Goal: Feedback & Contribution: Submit feedback/report problem

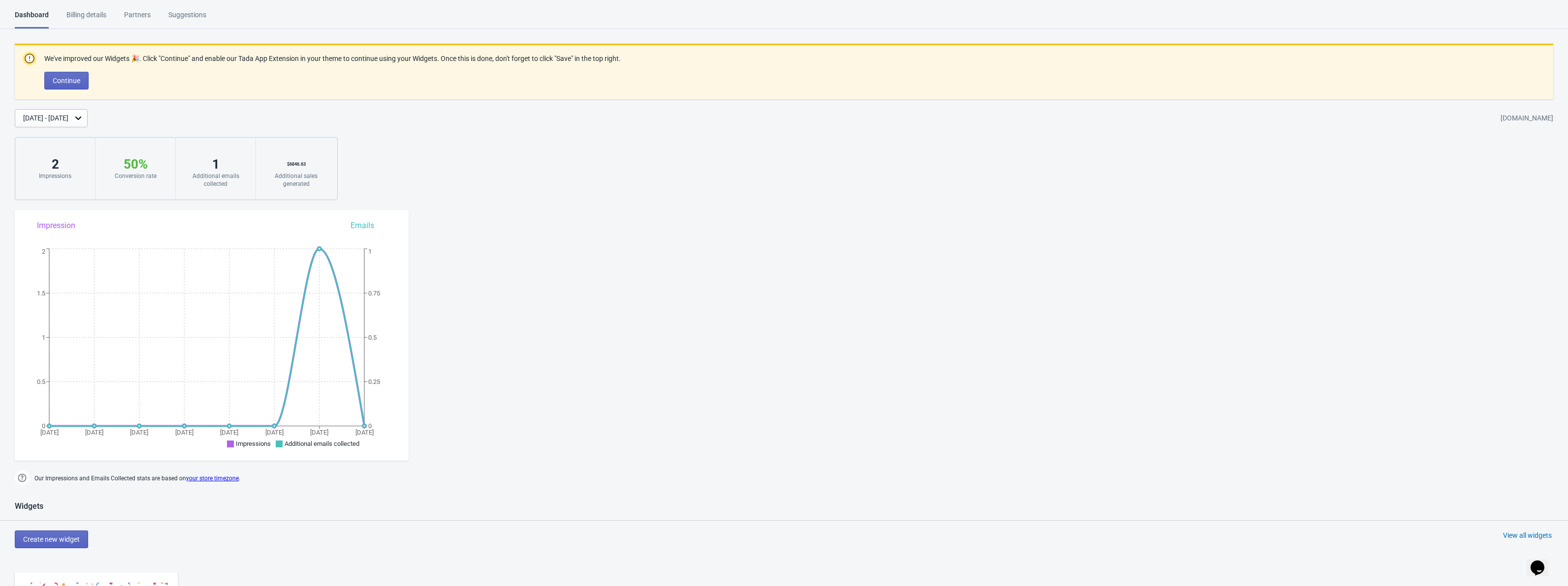
click at [68, 120] on div "[DATE] - [DATE]" at bounding box center [45, 118] width 45 height 11
click at [94, 21] on div "Billing details" at bounding box center [86, 18] width 39 height 17
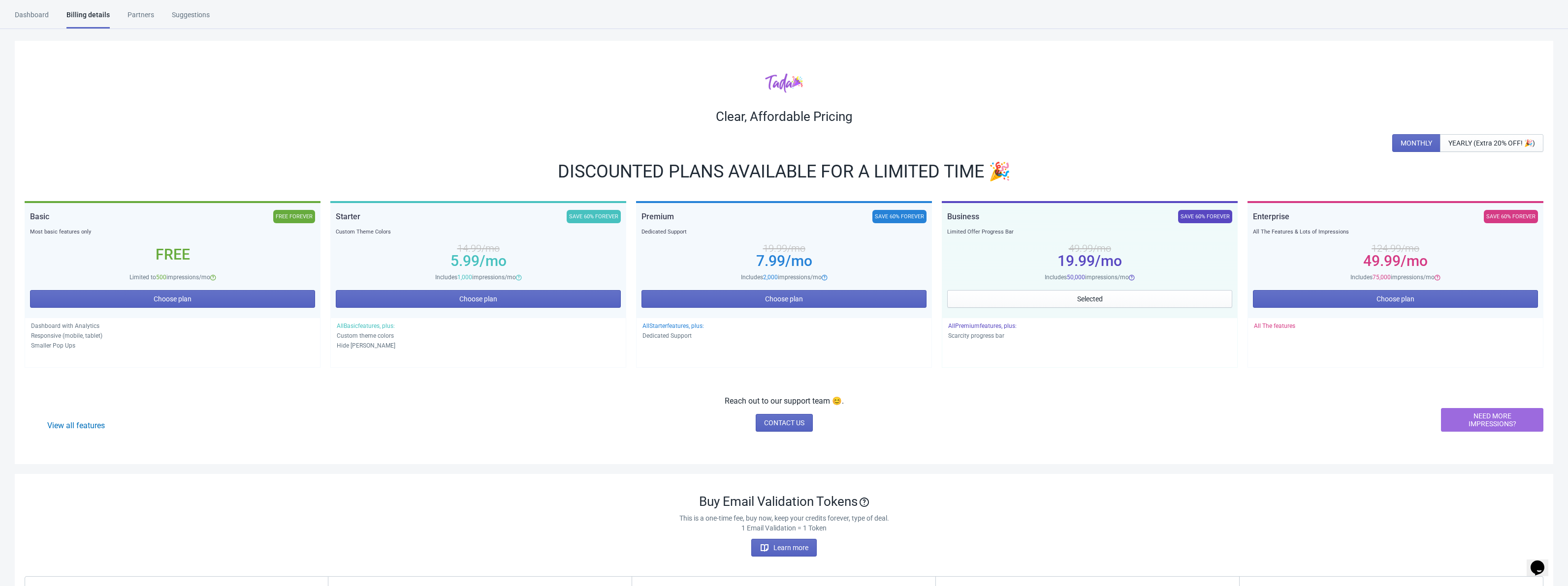
click at [151, 13] on div "Partners" at bounding box center [141, 18] width 27 height 17
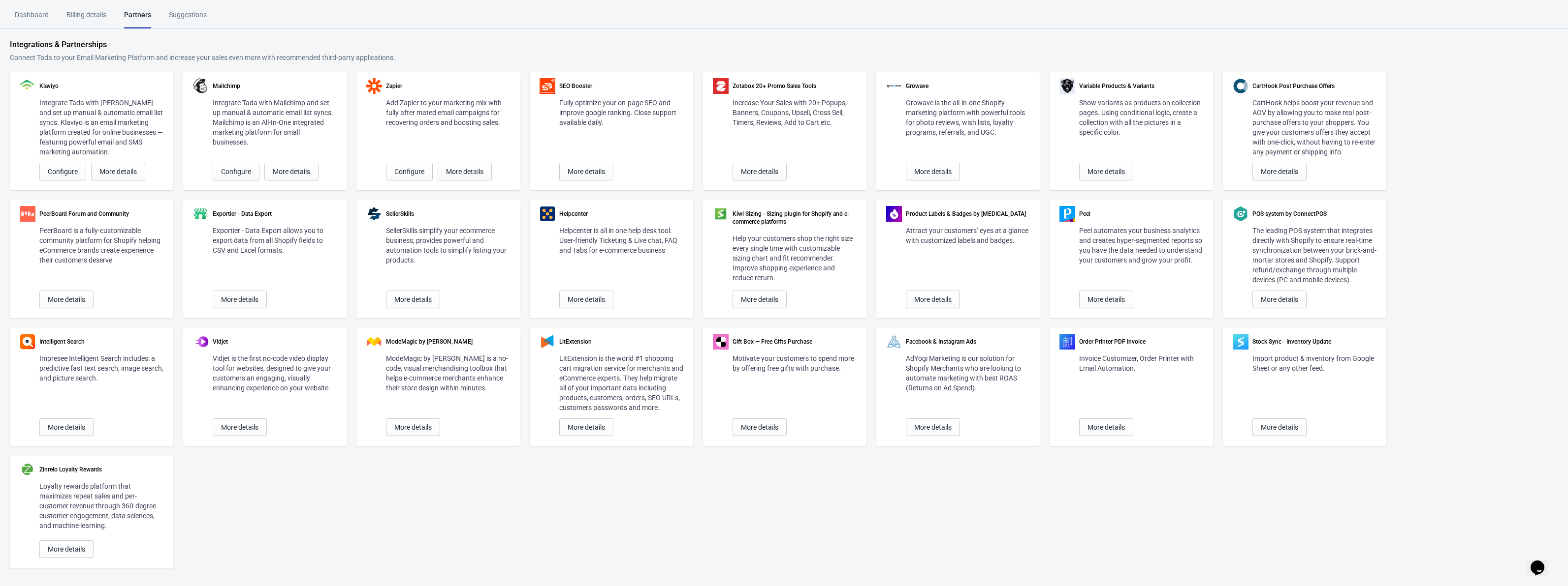
click at [45, 16] on div "Dashboard" at bounding box center [31, 18] width 34 height 17
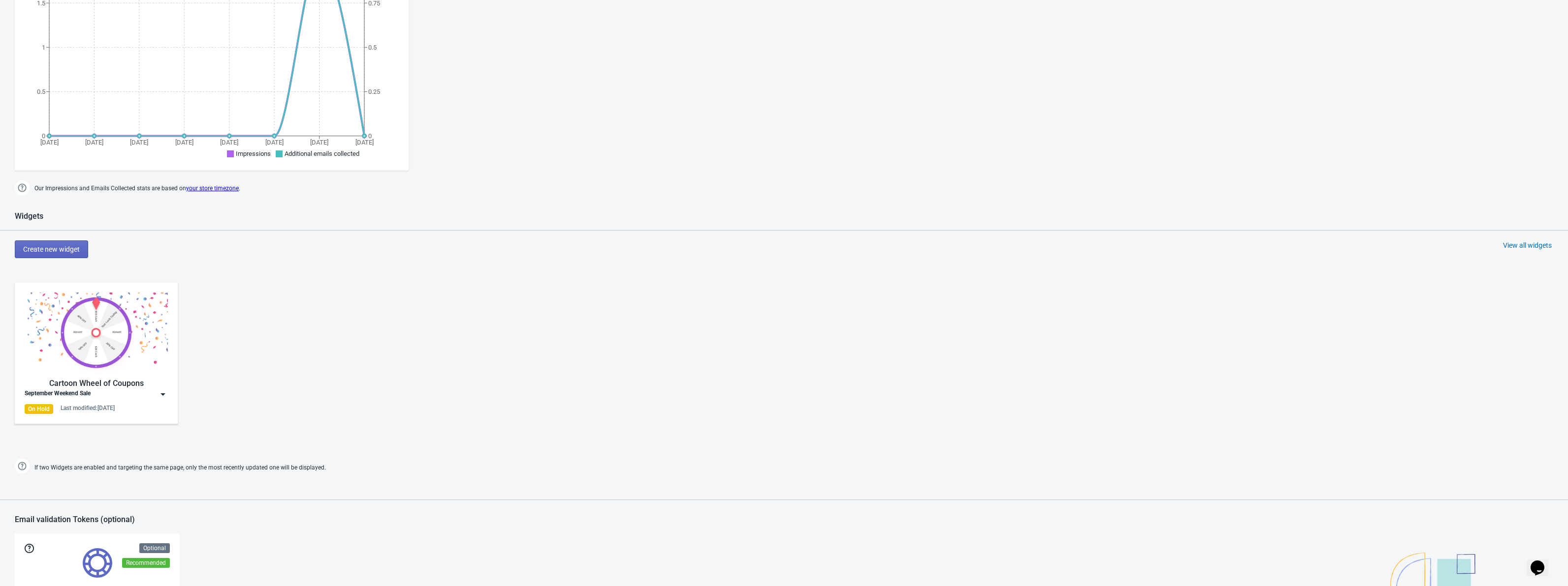
scroll to position [344, 0]
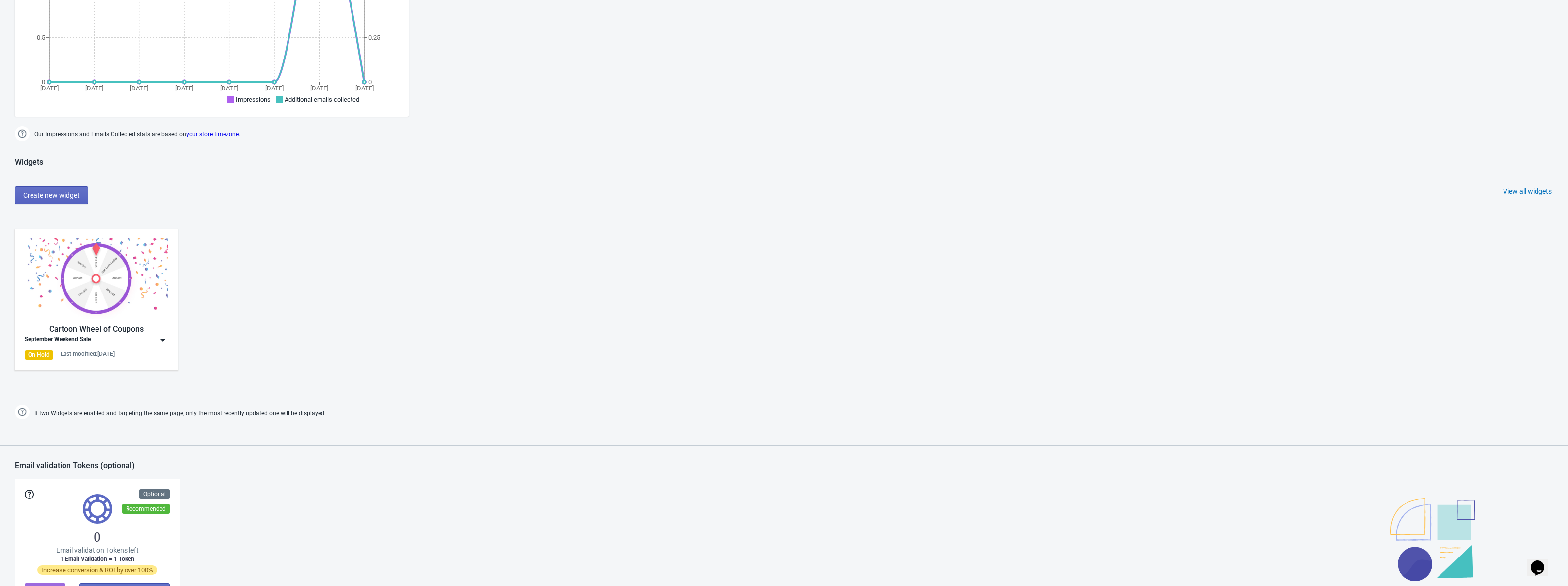
click at [164, 342] on img at bounding box center [162, 340] width 10 height 10
click at [162, 340] on img at bounding box center [162, 340] width 10 height 10
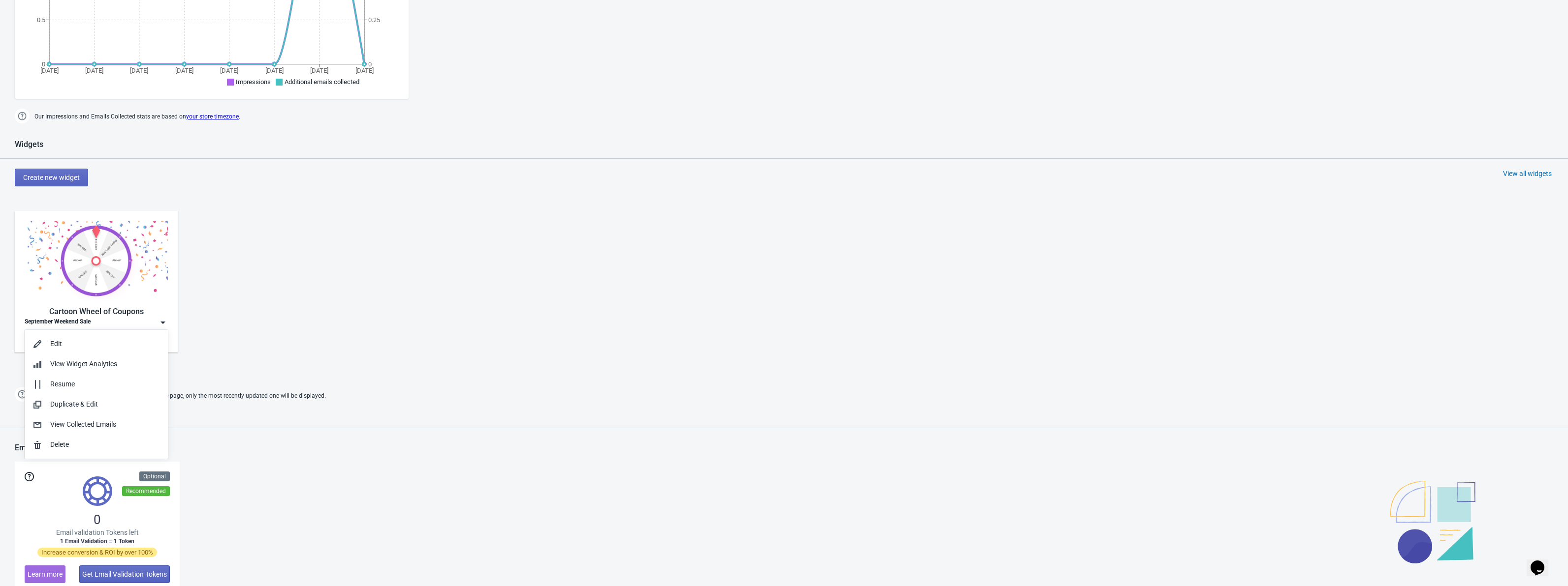
scroll to position [526, 0]
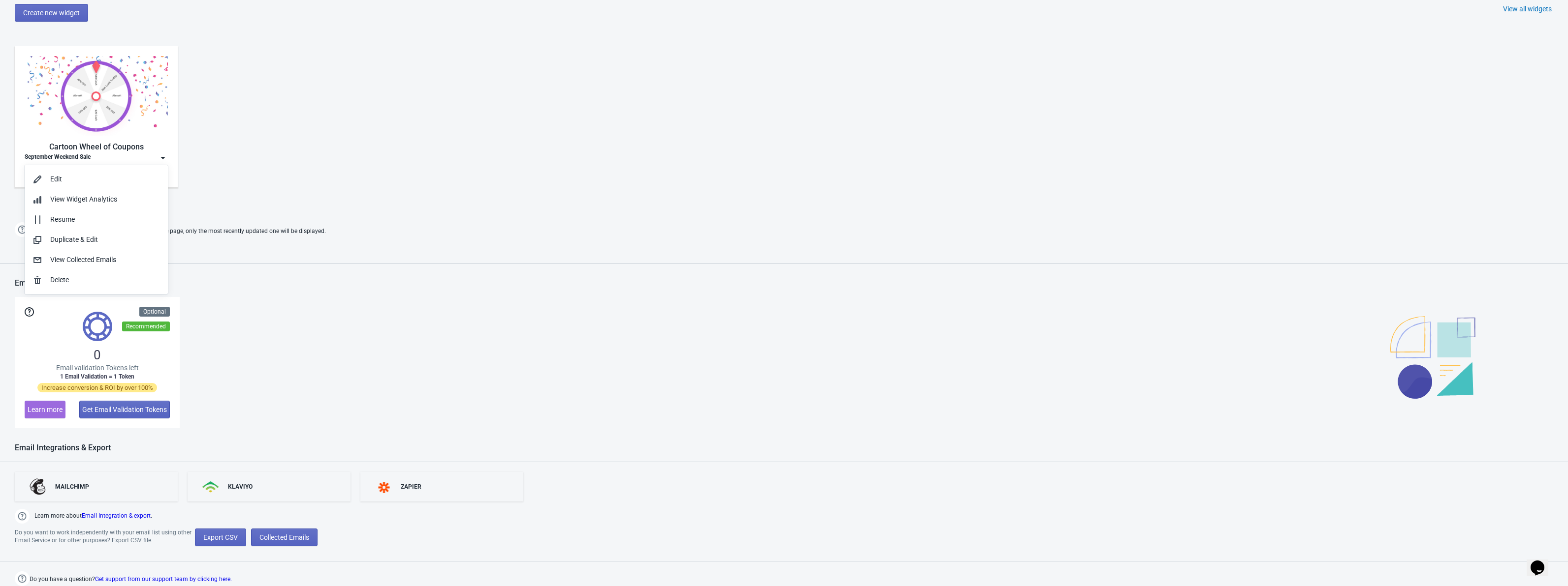
click at [293, 402] on div "0 Email validation Tokens left 1 Email Validation = 1 Token Increase conversion…" at bounding box center [784, 362] width 1538 height 132
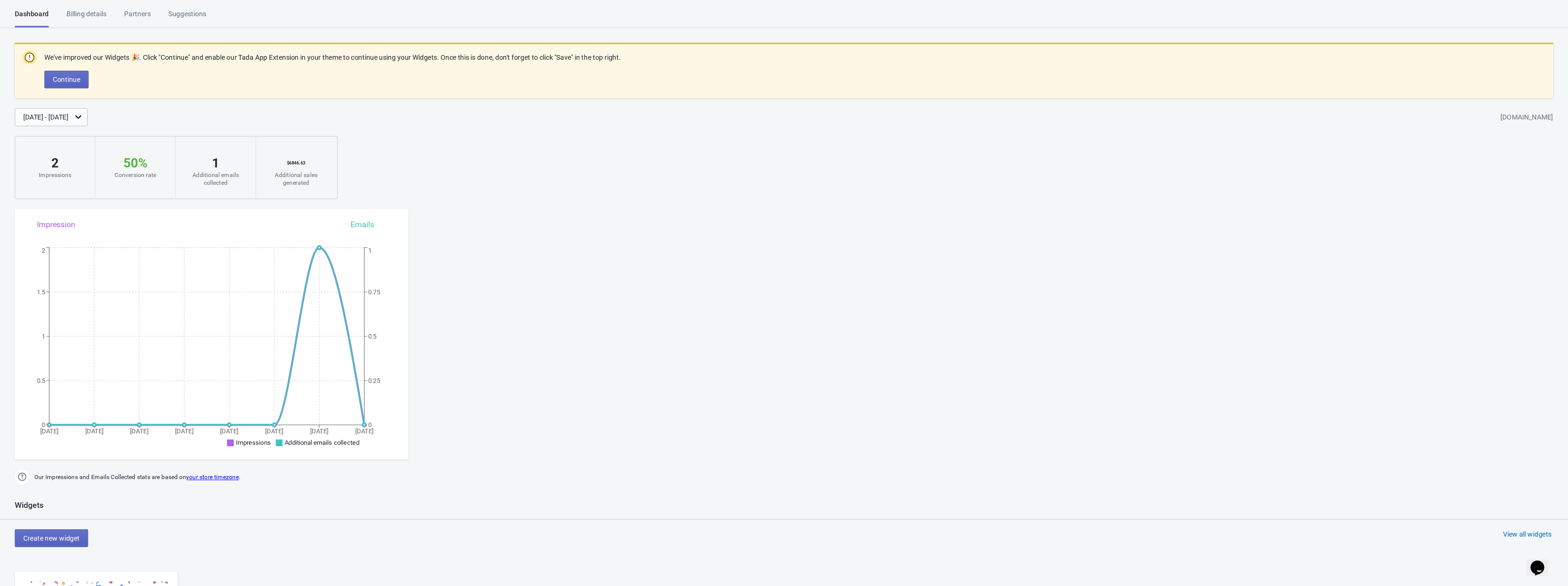
scroll to position [0, 0]
click at [50, 61] on span "Continue" at bounding box center [50, 61] width 21 height 6
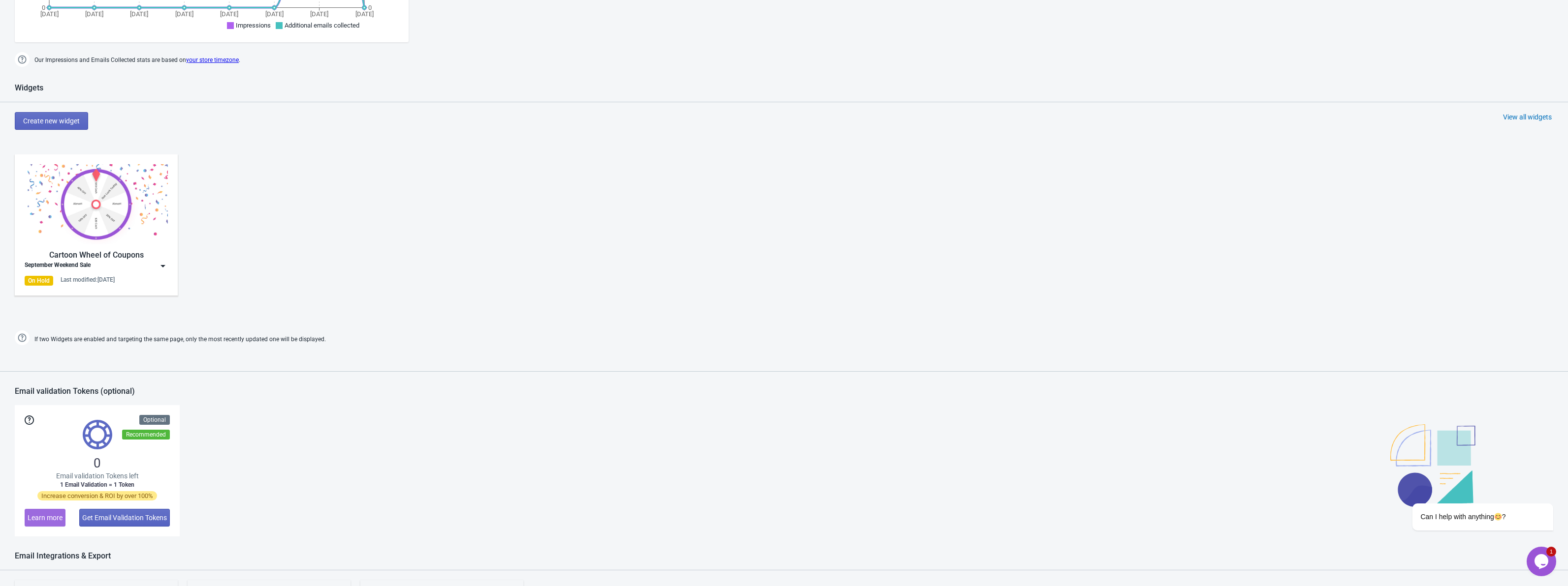
scroll to position [443, 0]
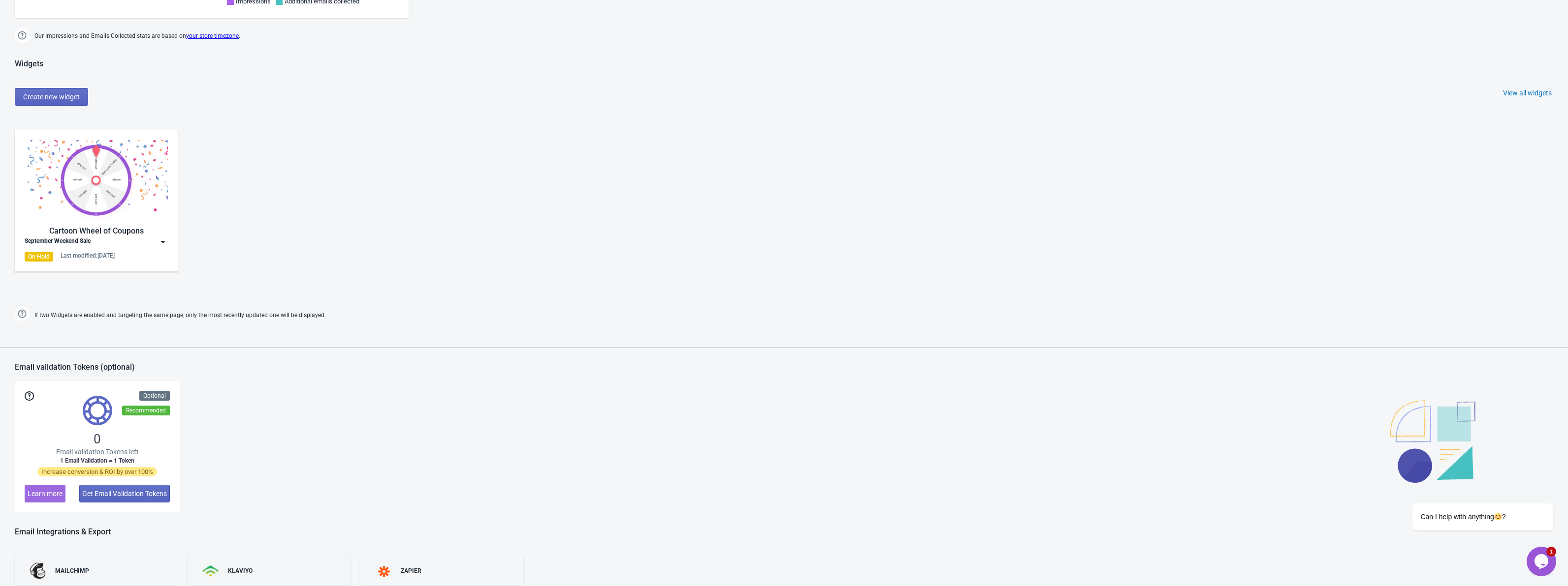
click at [71, 228] on div "Cartoon Wheel of Coupons" at bounding box center [96, 231] width 143 height 12
click at [305, 167] on div "Cartoon Wheel of Coupons September Weekend Sale On Hold Last modified: [DATE]" at bounding box center [784, 208] width 1568 height 177
click at [134, 242] on div "September Weekend Sale" at bounding box center [96, 242] width 143 height 10
click at [94, 260] on div "Edit" at bounding box center [105, 263] width 110 height 11
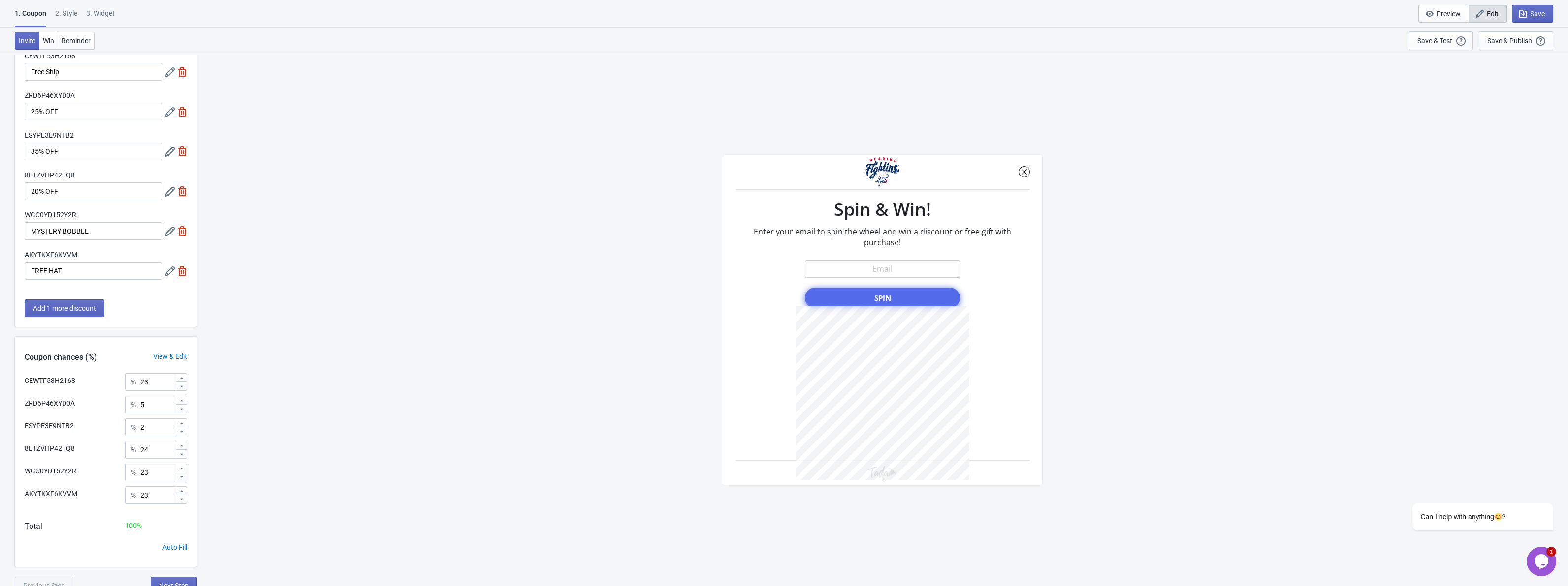
scroll to position [63, 0]
click at [46, 40] on span "Win" at bounding box center [49, 40] width 12 height 8
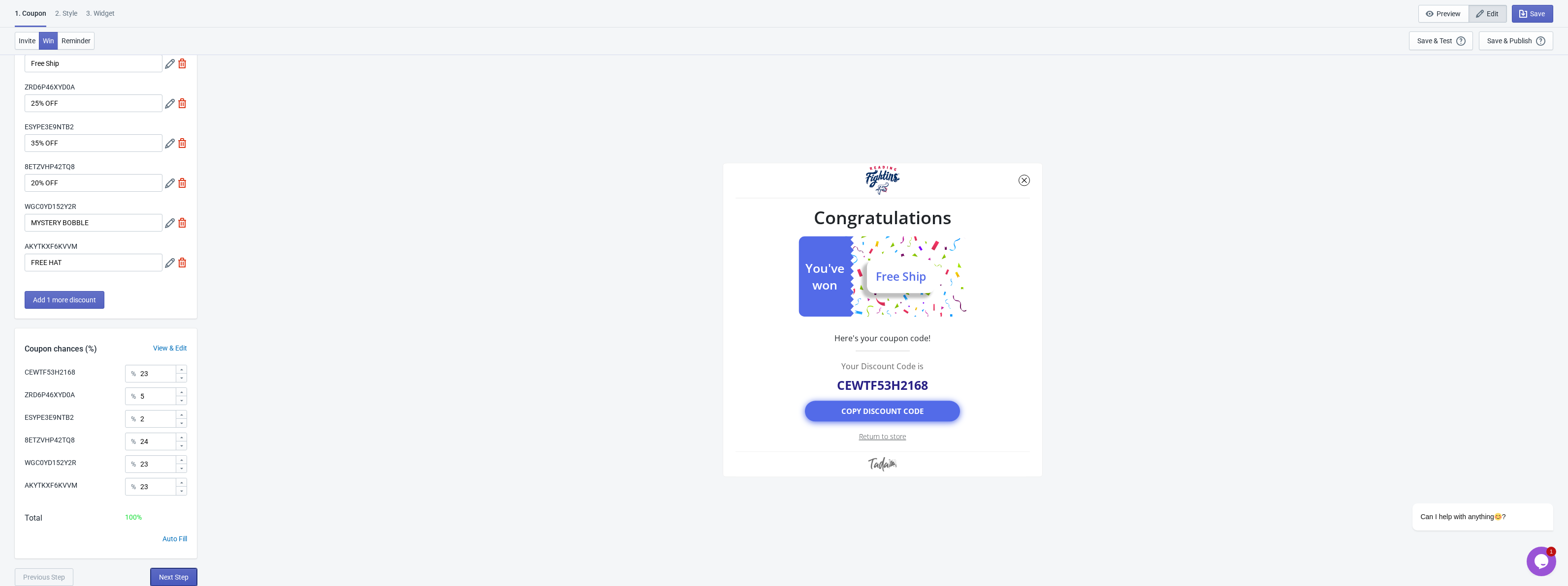
click at [188, 581] on div "What discounts do you want to offer? CEWTF53H2168 Free Ship ZRD6P46XYD0A 25% OF…" at bounding box center [105, 296] width 182 height 580
click at [184, 574] on span "Next Step" at bounding box center [173, 577] width 30 height 8
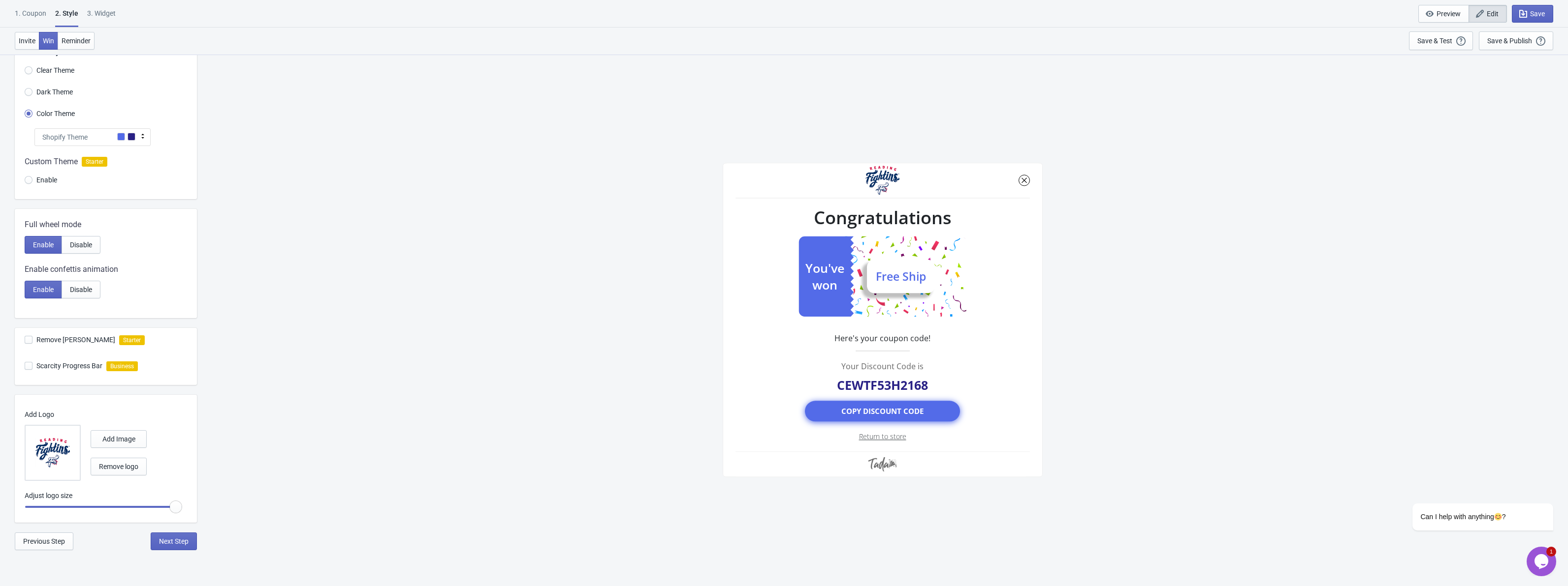
scroll to position [54, 0]
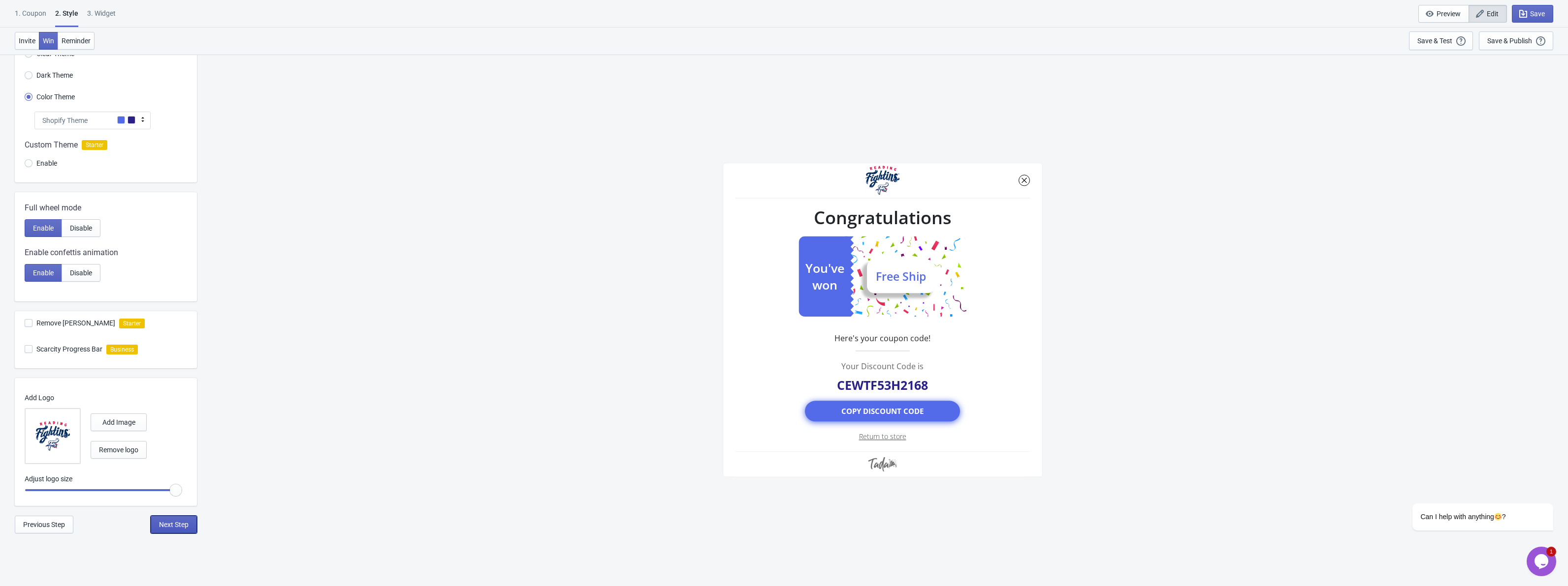
click at [171, 528] on button "Next Step" at bounding box center [174, 525] width 46 height 17
select select "once"
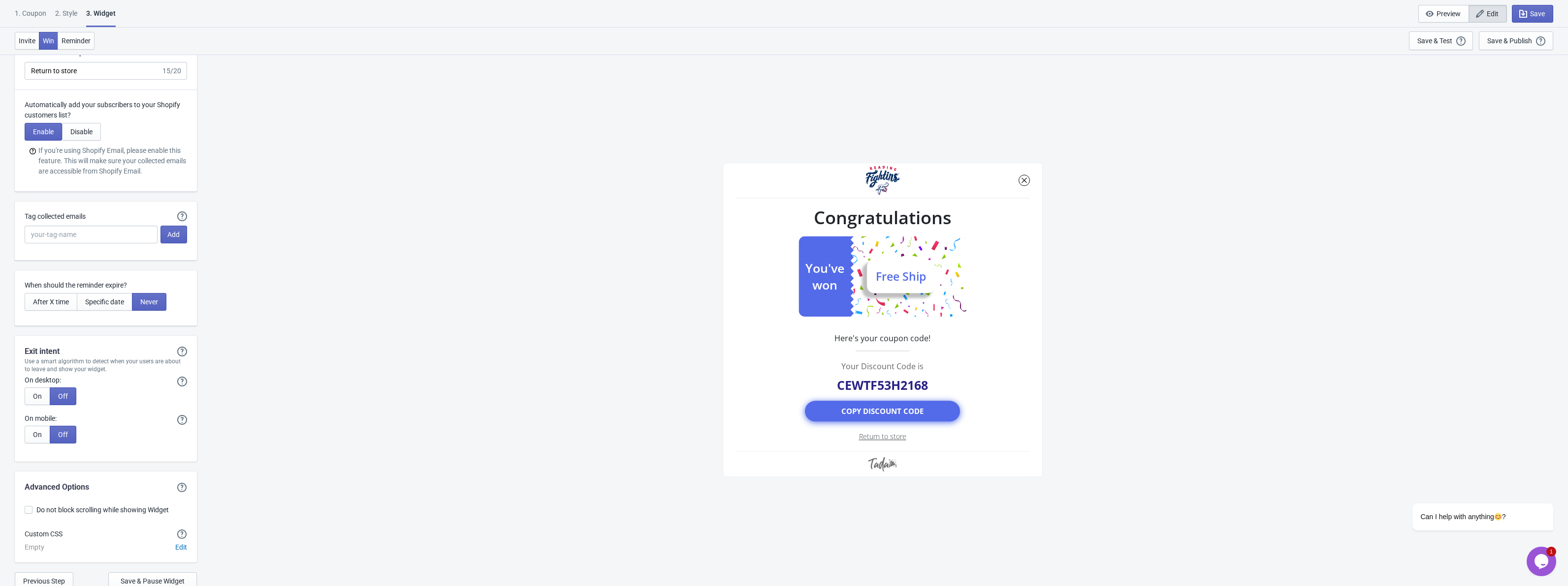
scroll to position [2326, 0]
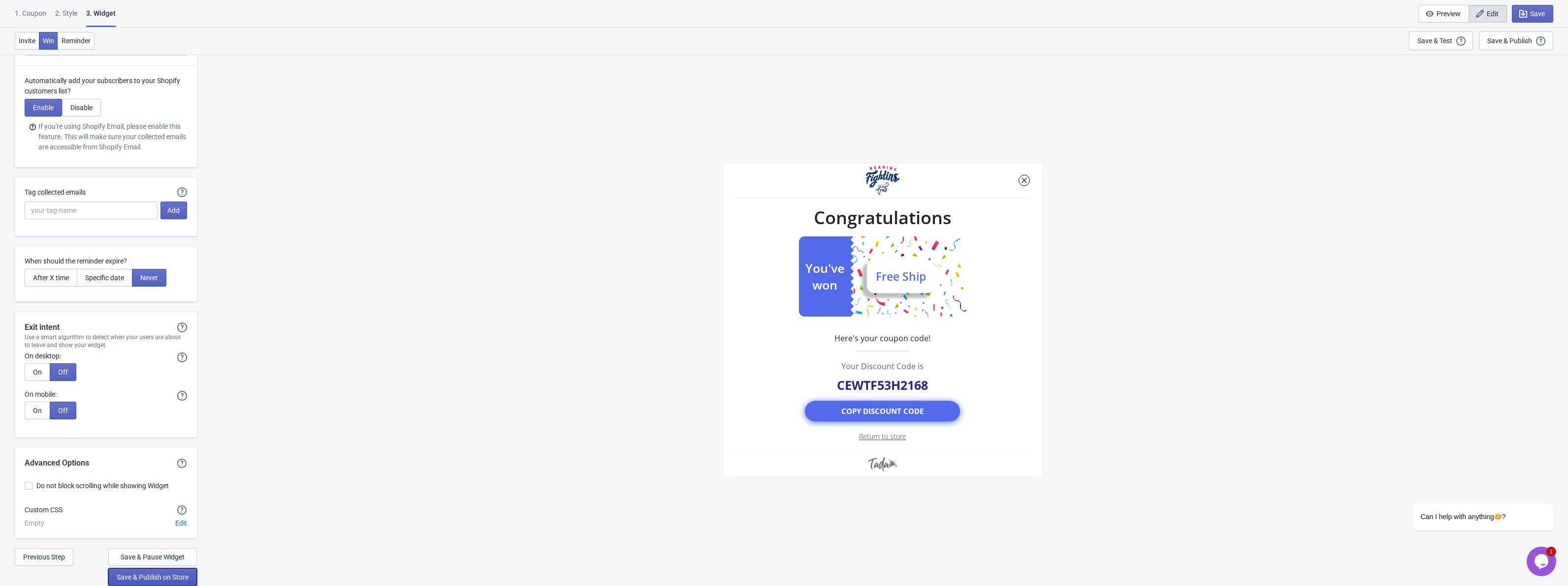
click at [169, 580] on span "Save & Publish on Store" at bounding box center [152, 577] width 72 height 8
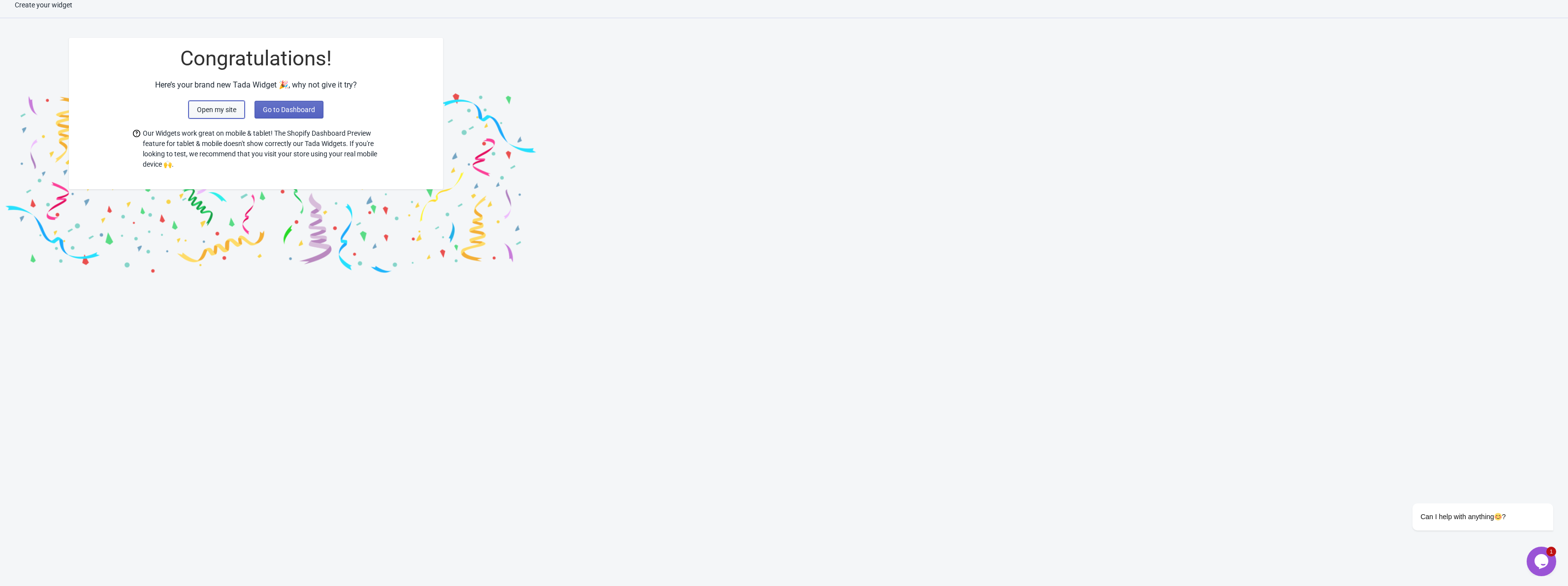
click at [236, 110] on span "Open my site" at bounding box center [216, 110] width 39 height 8
click at [265, 114] on button "Go to Dashboard" at bounding box center [289, 110] width 69 height 17
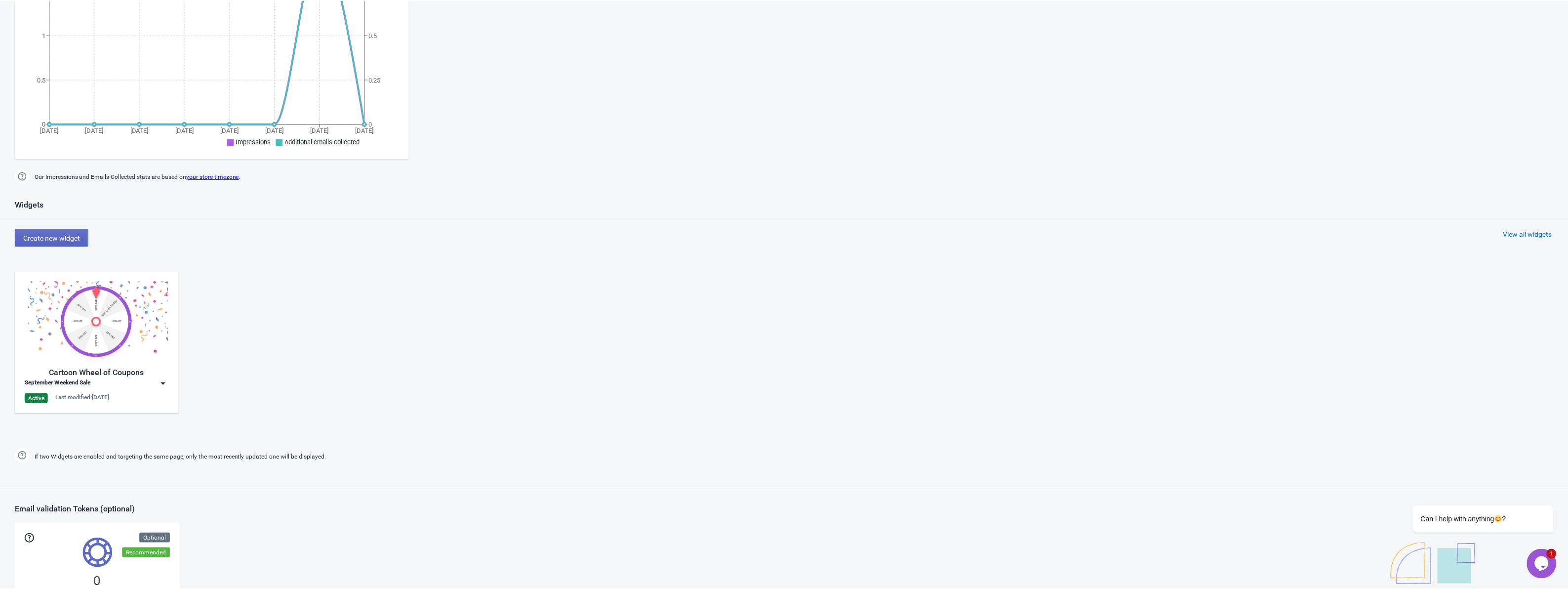
scroll to position [306, 0]
click at [163, 385] on img at bounding box center [163, 381] width 10 height 10
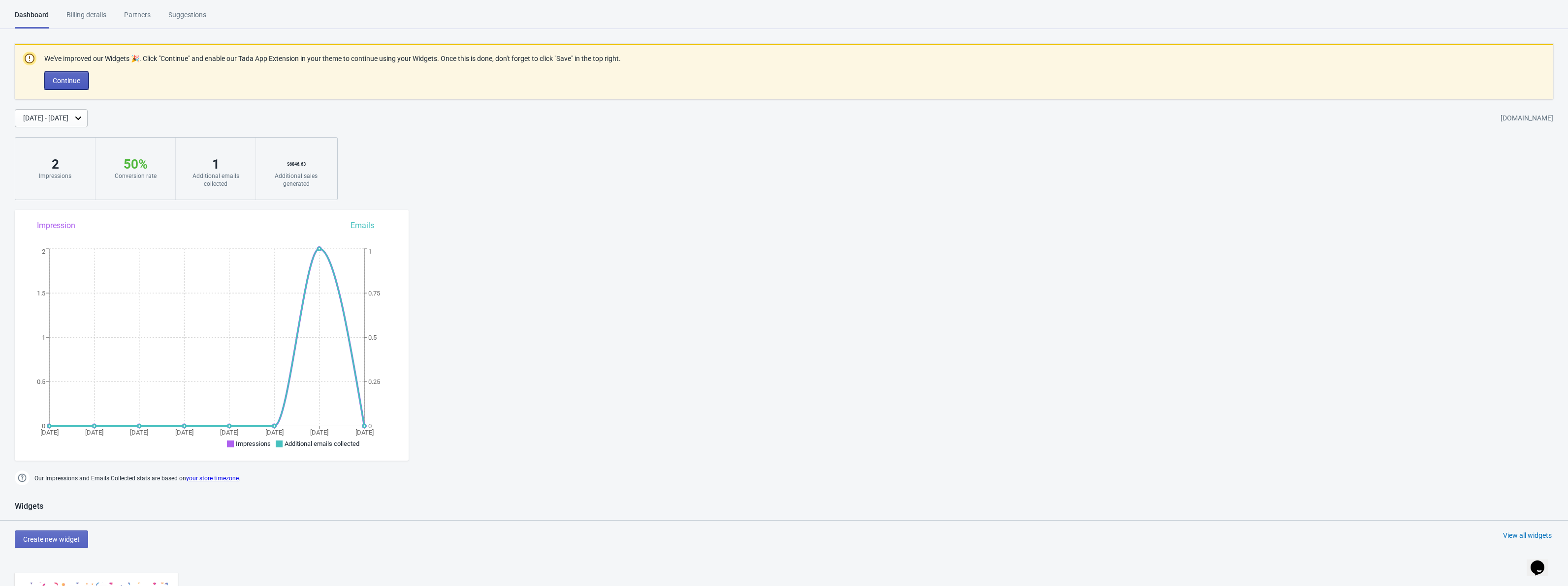
click at [76, 86] on button "Continue" at bounding box center [66, 81] width 44 height 17
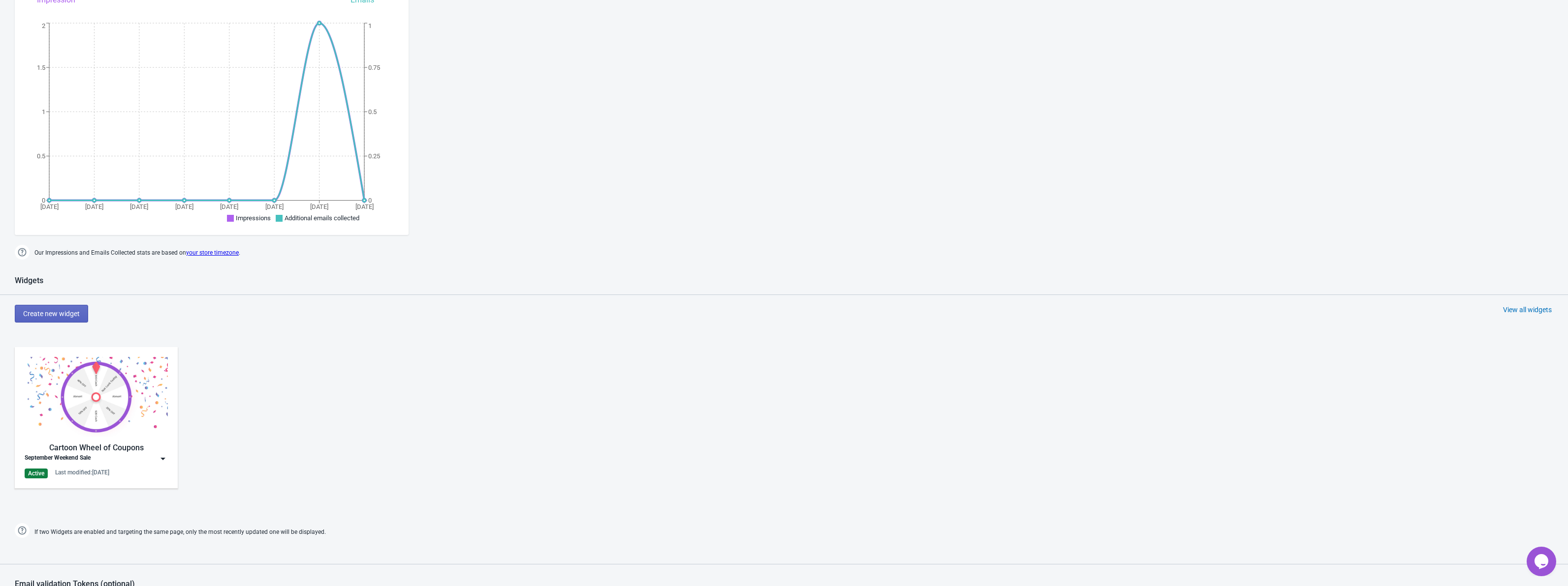
scroll to position [295, 0]
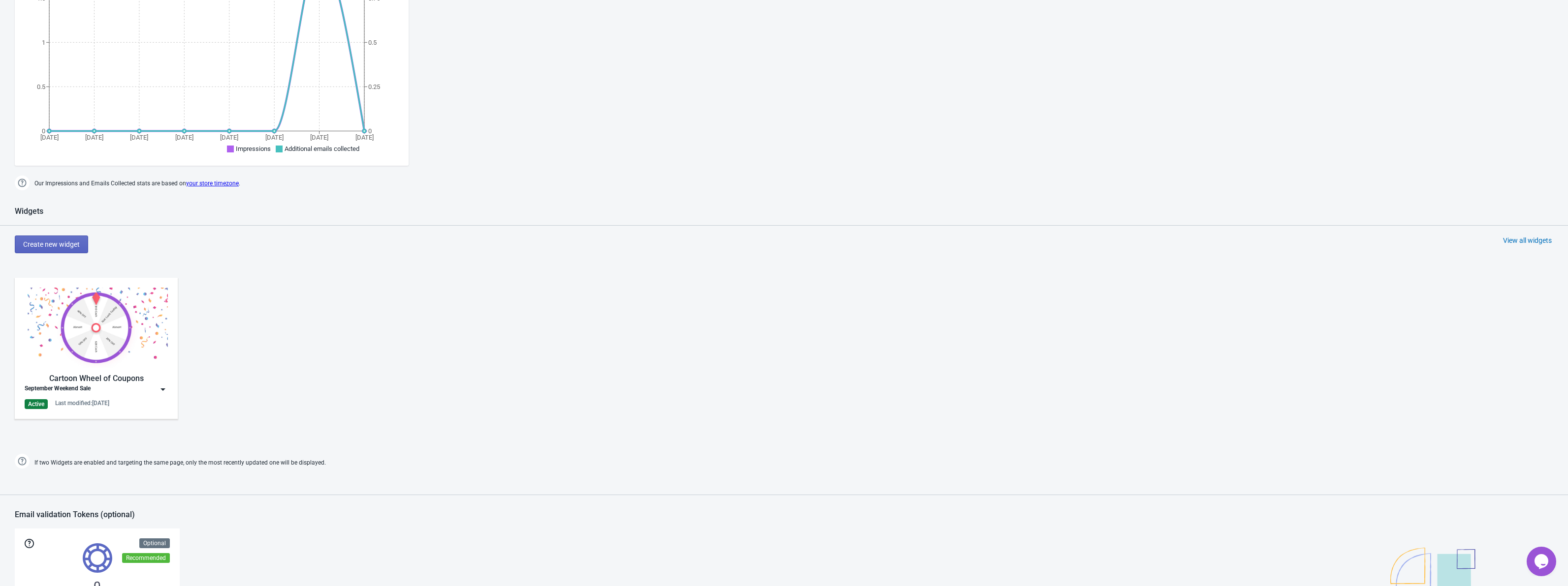
click at [110, 351] on img at bounding box center [96, 327] width 143 height 80
click at [108, 415] on div "Edit" at bounding box center [105, 410] width 110 height 11
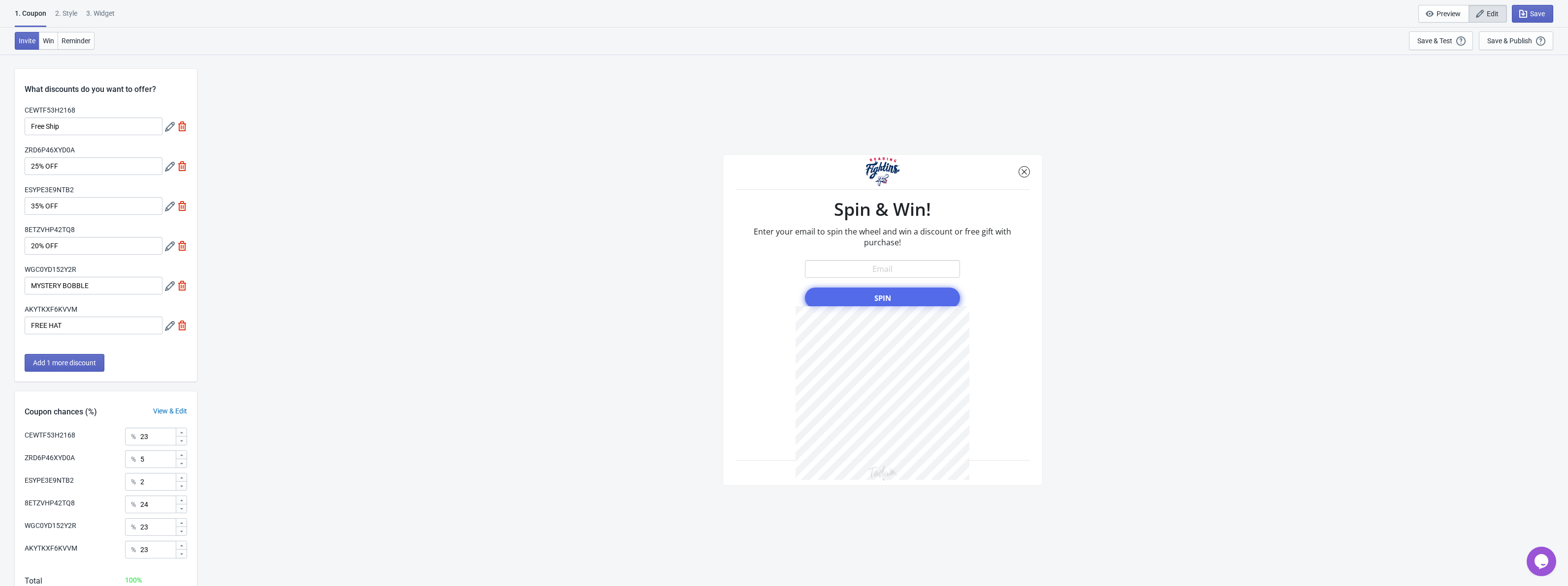
click at [890, 272] on div at bounding box center [883, 320] width 320 height 331
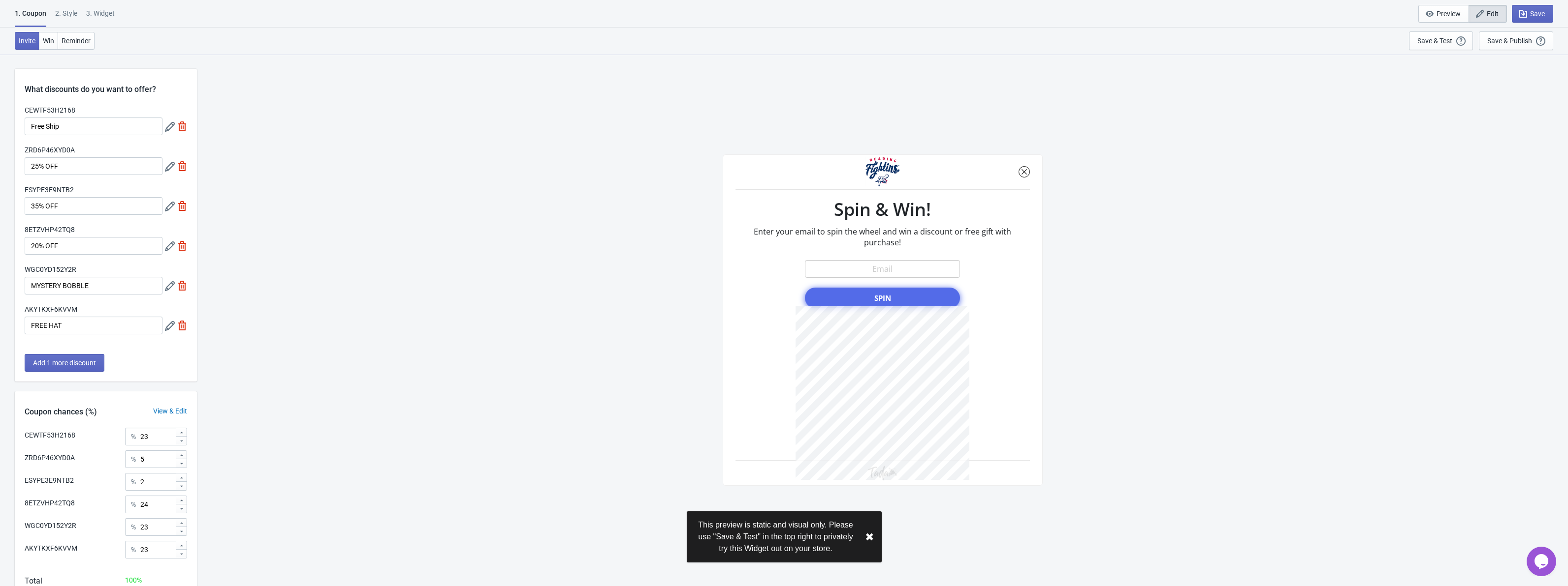
click at [868, 535] on button "✖︎" at bounding box center [869, 537] width 9 height 12
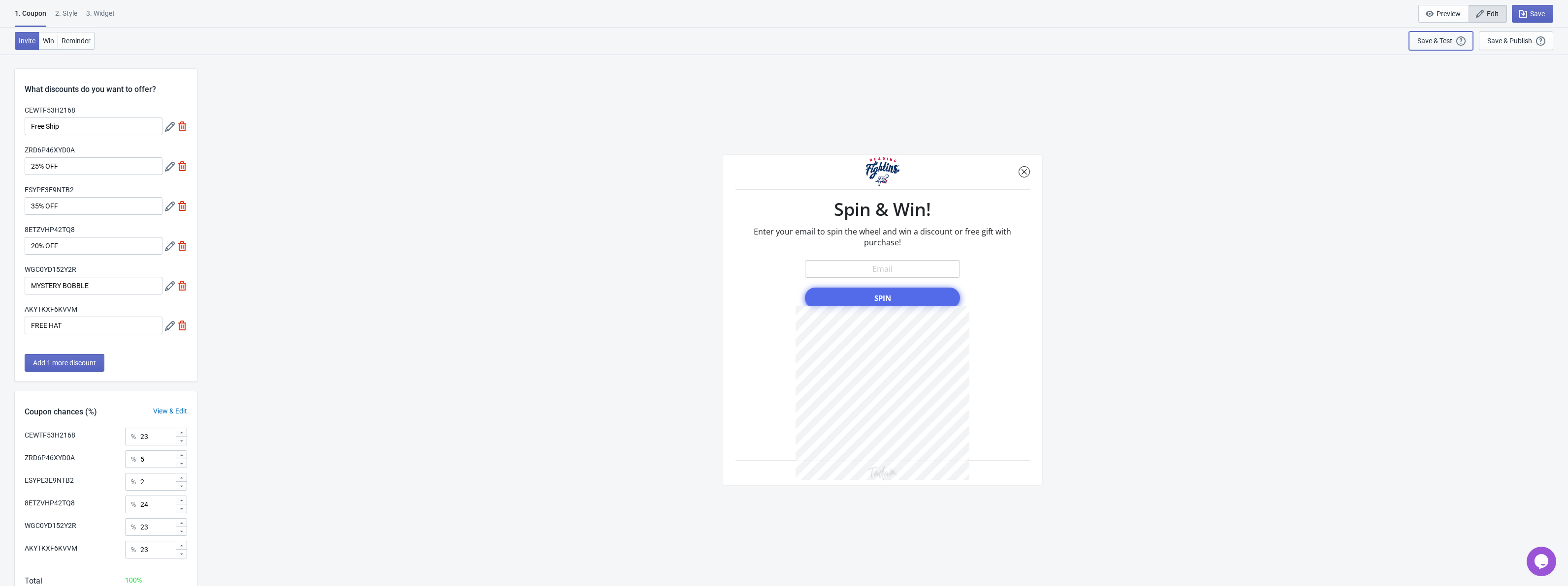
click at [1439, 42] on div "Save & Test" at bounding box center [1434, 40] width 35 height 8
click at [1448, 13] on span "Preview" at bounding box center [1448, 13] width 24 height 8
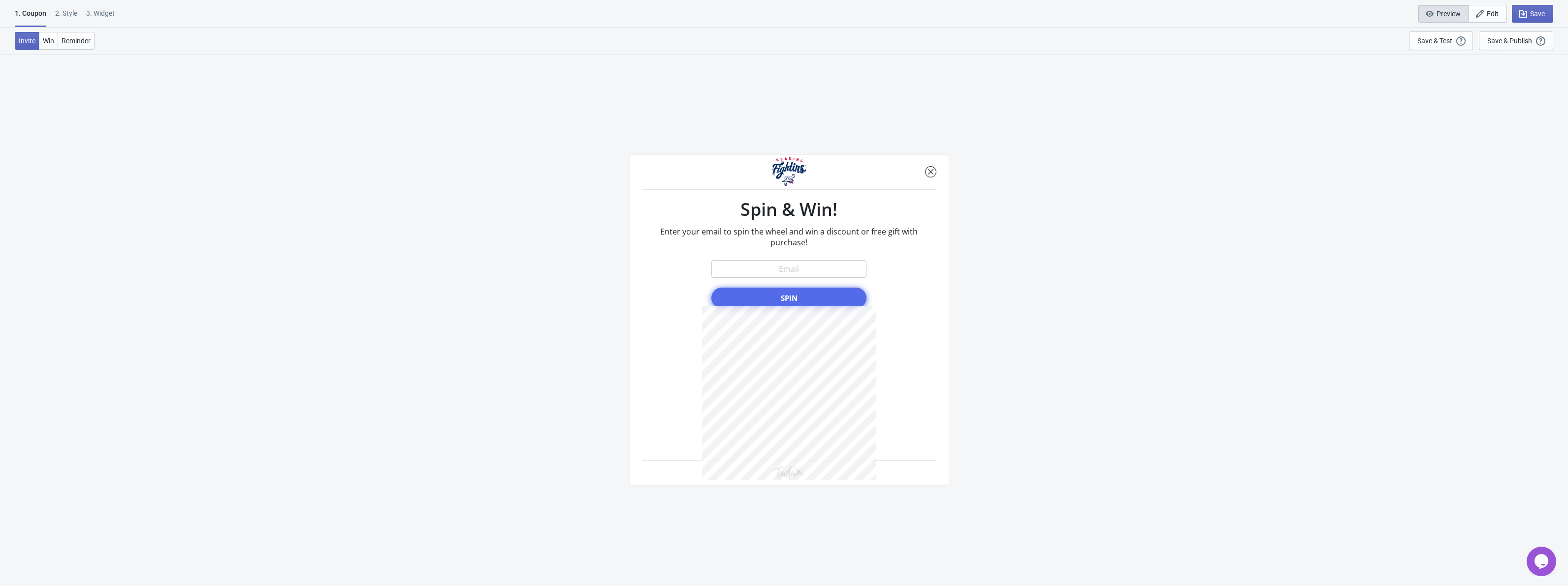
click at [793, 268] on div at bounding box center [788, 320] width 320 height 331
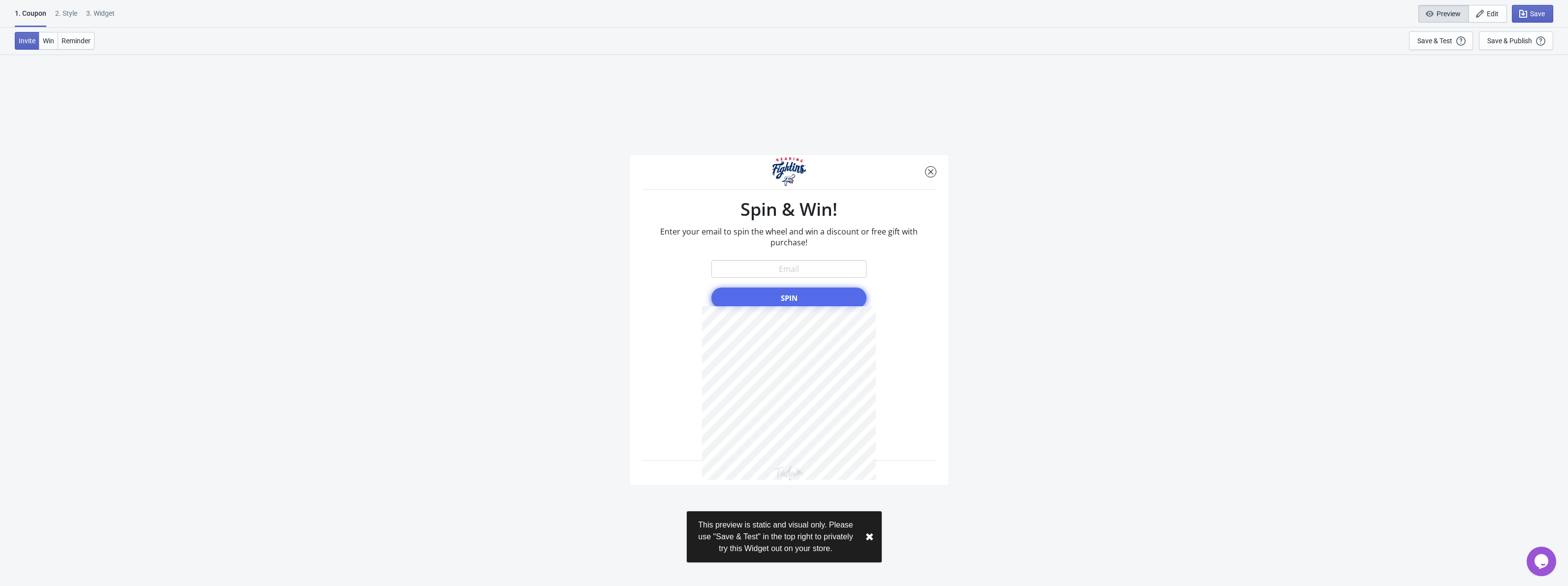
click at [785, 301] on div at bounding box center [788, 320] width 320 height 331
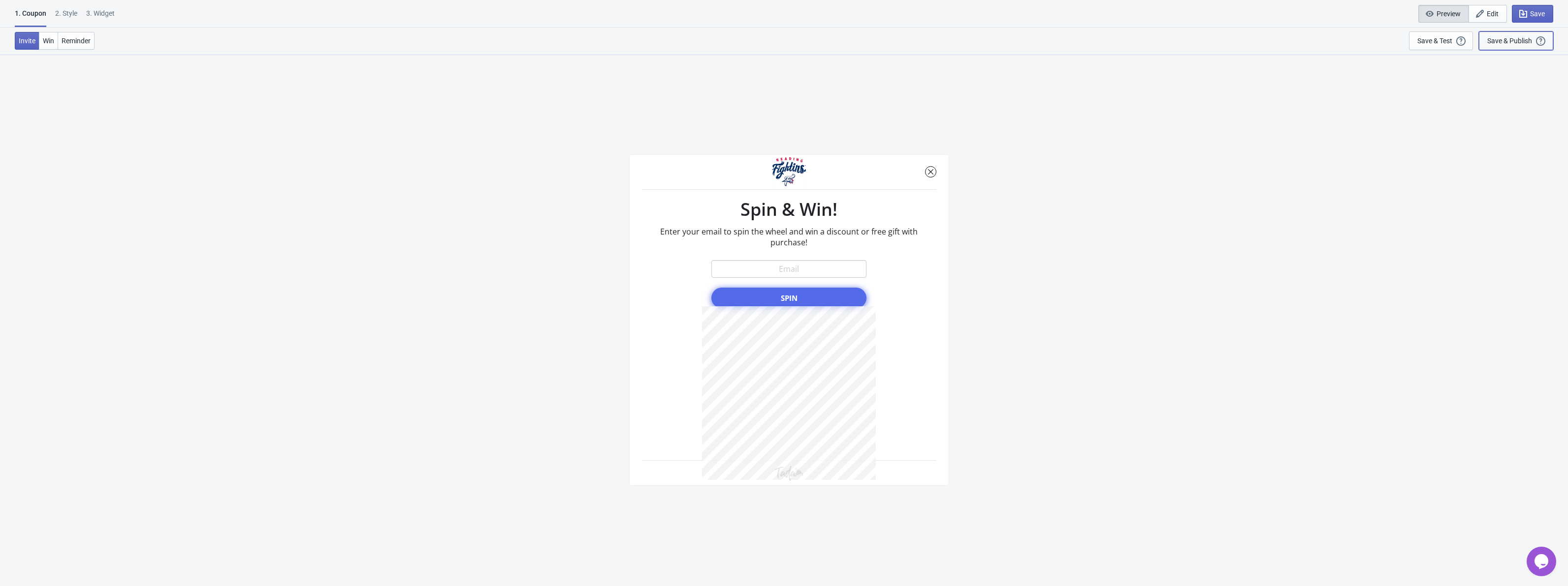
click at [1514, 43] on div "Save & Publish" at bounding box center [1509, 40] width 45 height 8
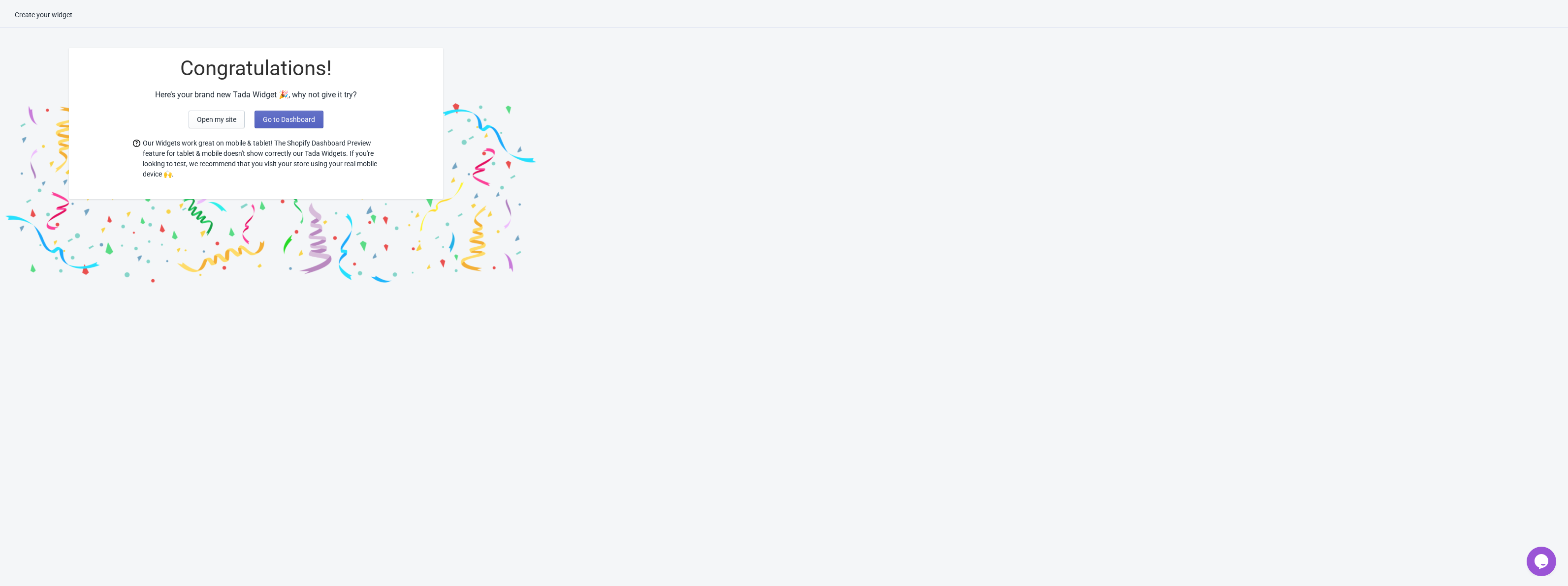
click at [305, 97] on div "Here’s your brand new Tada Widget 🎉, why not give it try?" at bounding box center [256, 95] width 374 height 12
click at [273, 119] on span "Go to Dashboard" at bounding box center [288, 119] width 52 height 8
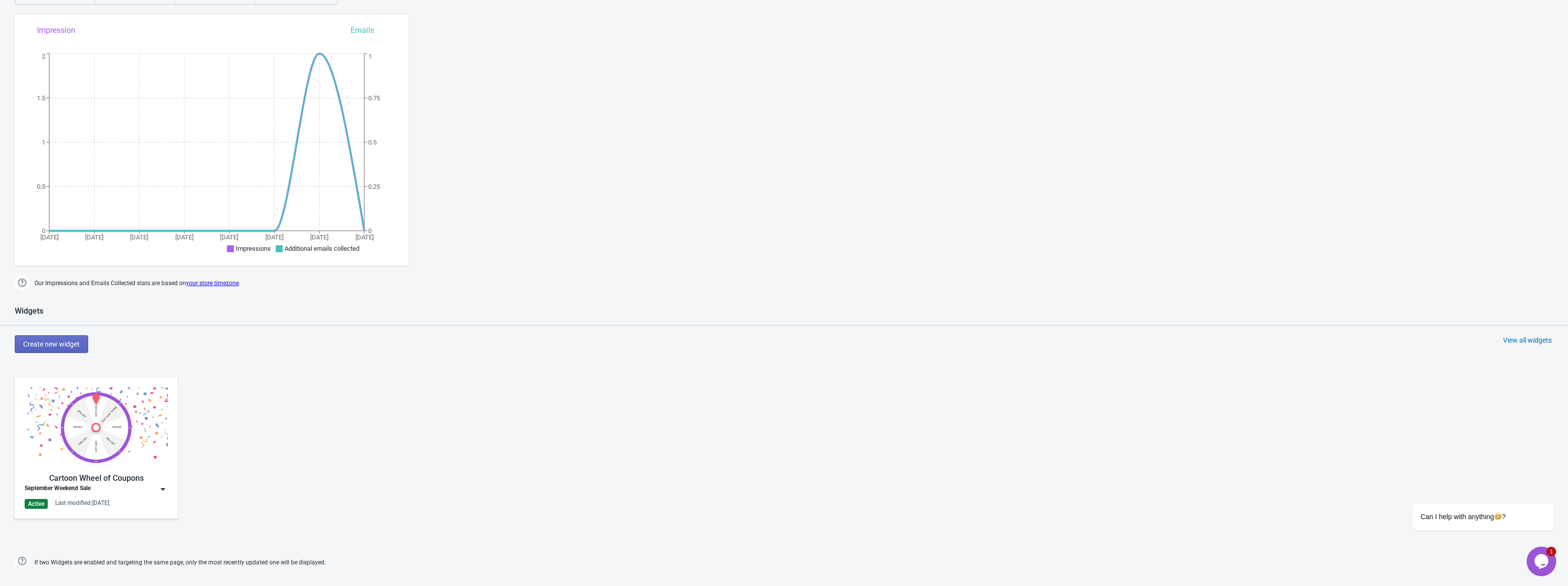
scroll to position [246, 0]
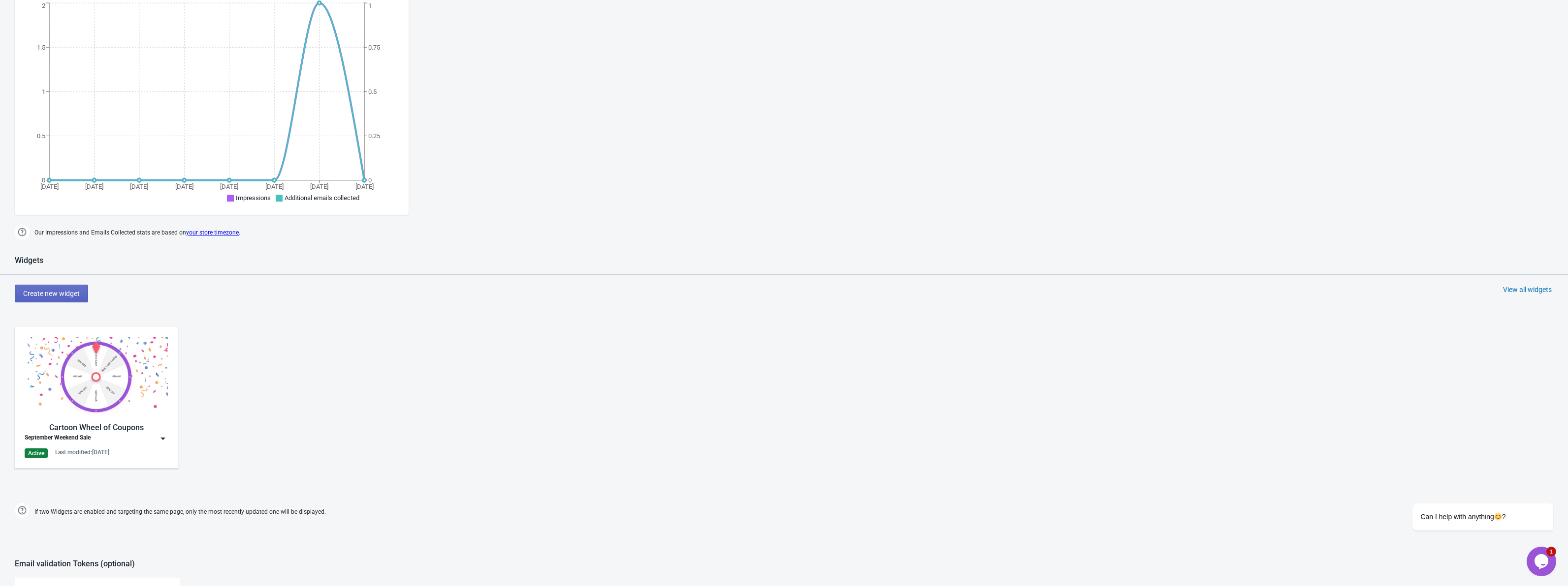
click at [44, 452] on div "Active" at bounding box center [37, 453] width 23 height 10
click at [82, 461] on div "Edit" at bounding box center [105, 460] width 110 height 11
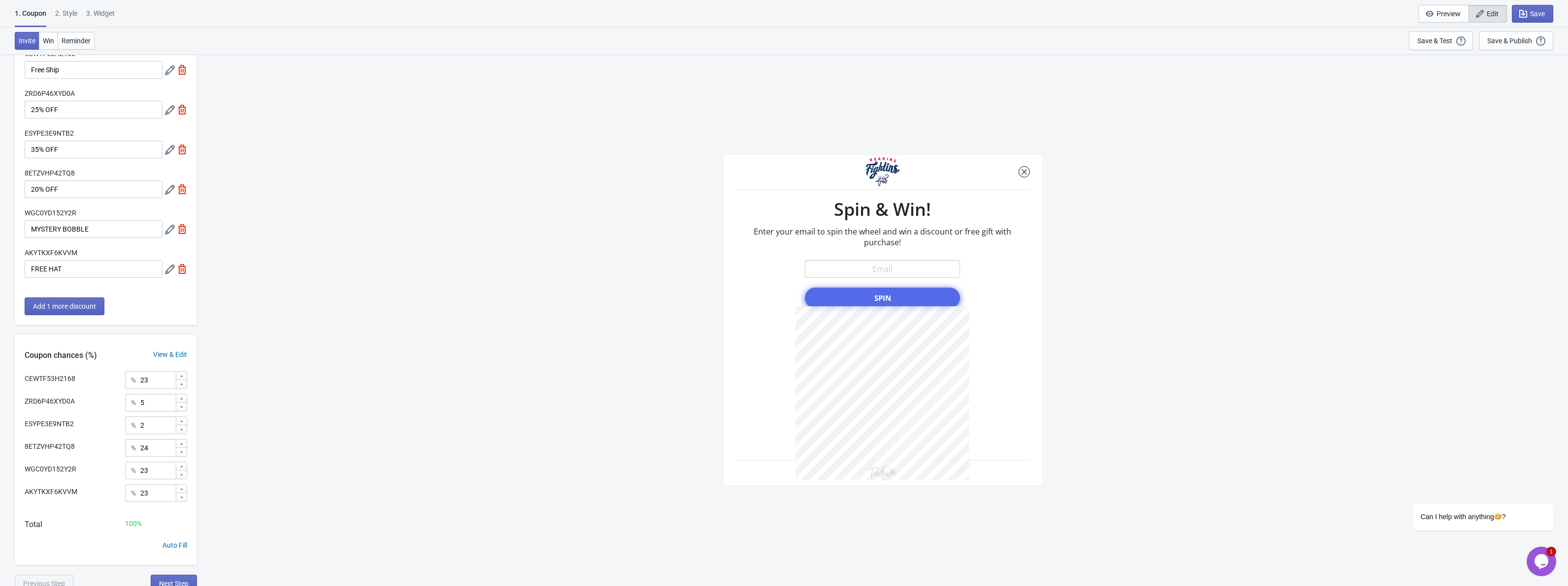
scroll to position [63, 0]
click at [175, 572] on button "Next Step" at bounding box center [174, 577] width 46 height 17
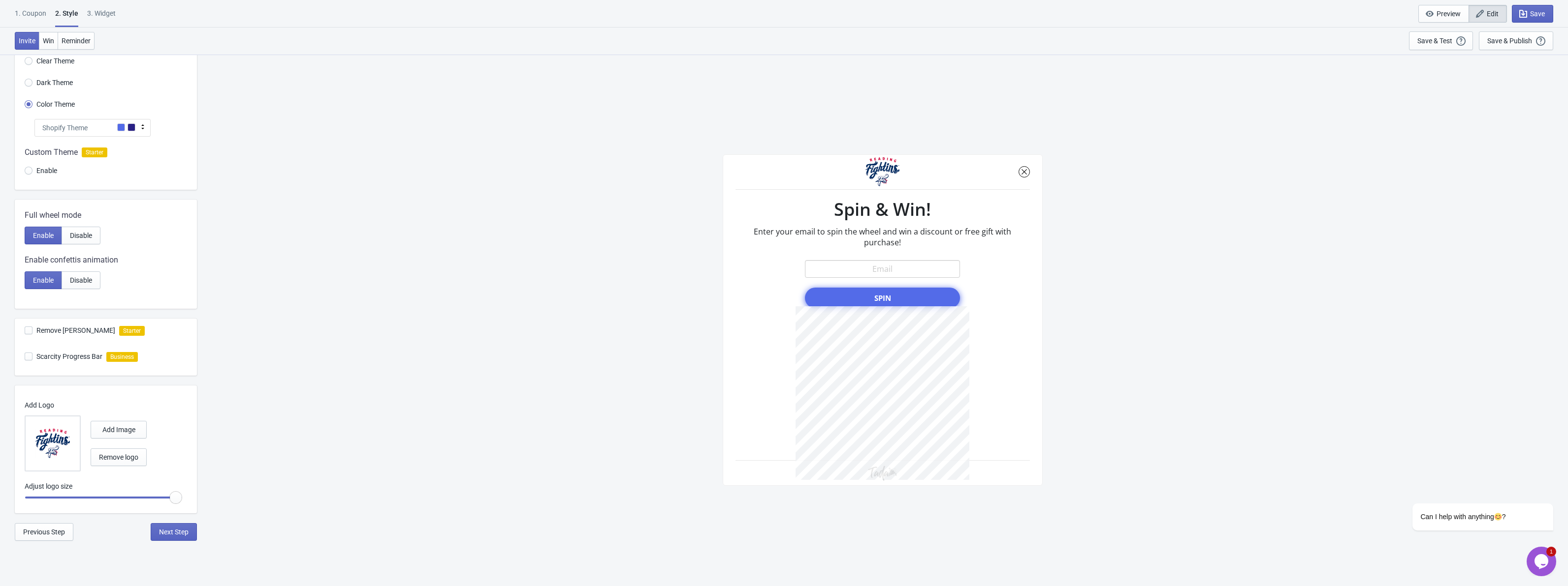
scroll to position [54, 0]
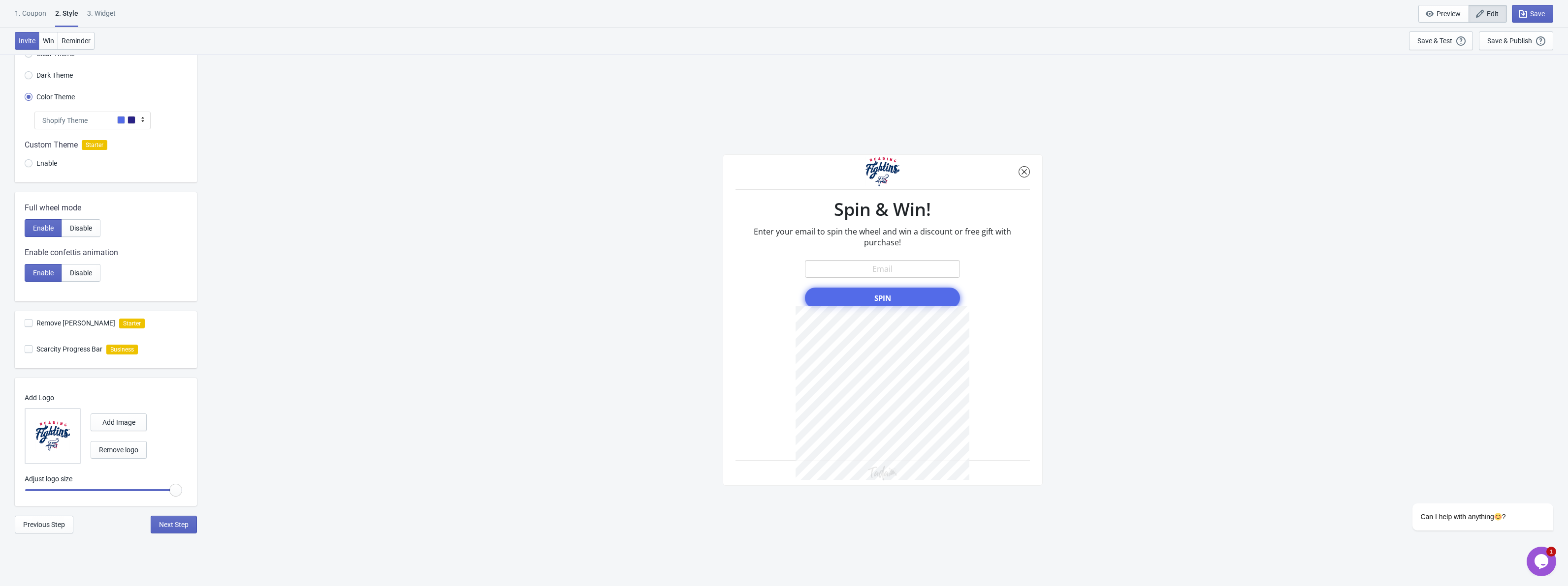
click at [173, 538] on div "1. Coupon 2 . Style 3. Widget 1. Coupon 2 . Style 3. Widget Save and Exit Previ…" at bounding box center [784, 293] width 1568 height 586
click at [172, 530] on button "Next Step" at bounding box center [174, 525] width 46 height 17
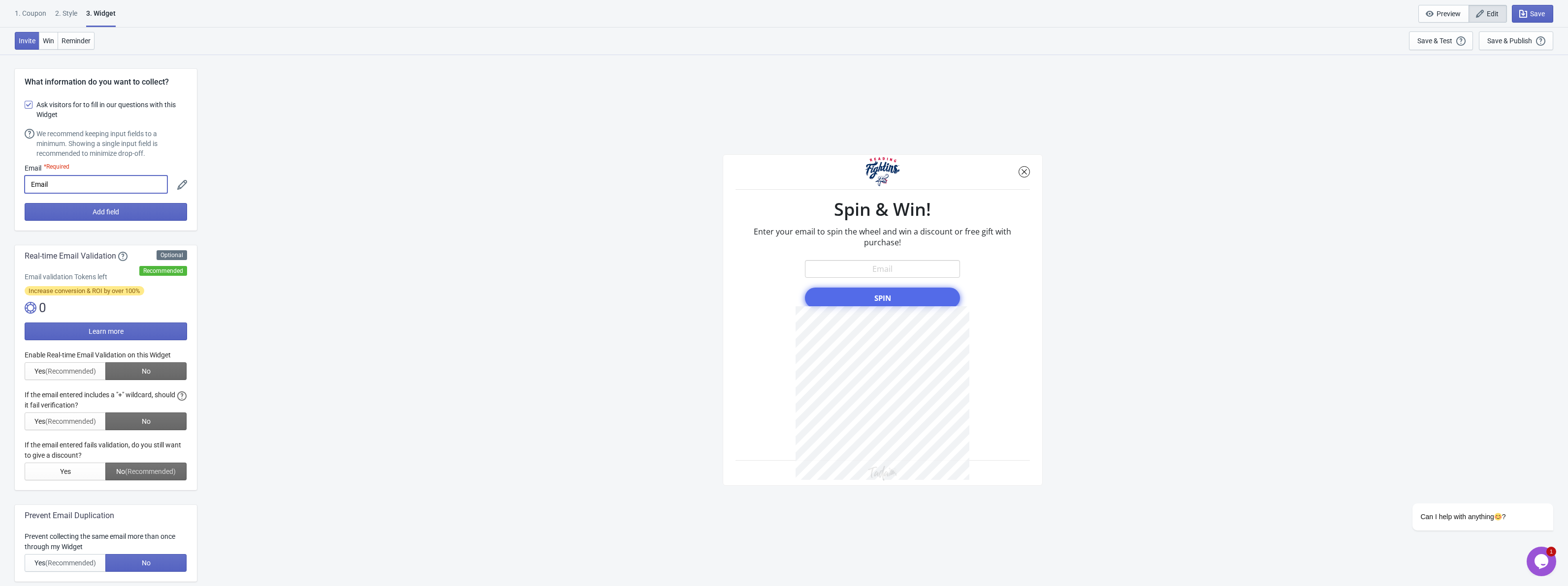
click at [129, 184] on input "Email" at bounding box center [96, 184] width 142 height 17
click at [112, 187] on input "Email" at bounding box center [96, 184] width 142 height 17
click at [58, 118] on span "Ask visitors for to fill in our questions with this Widget" at bounding box center [112, 110] width 151 height 19
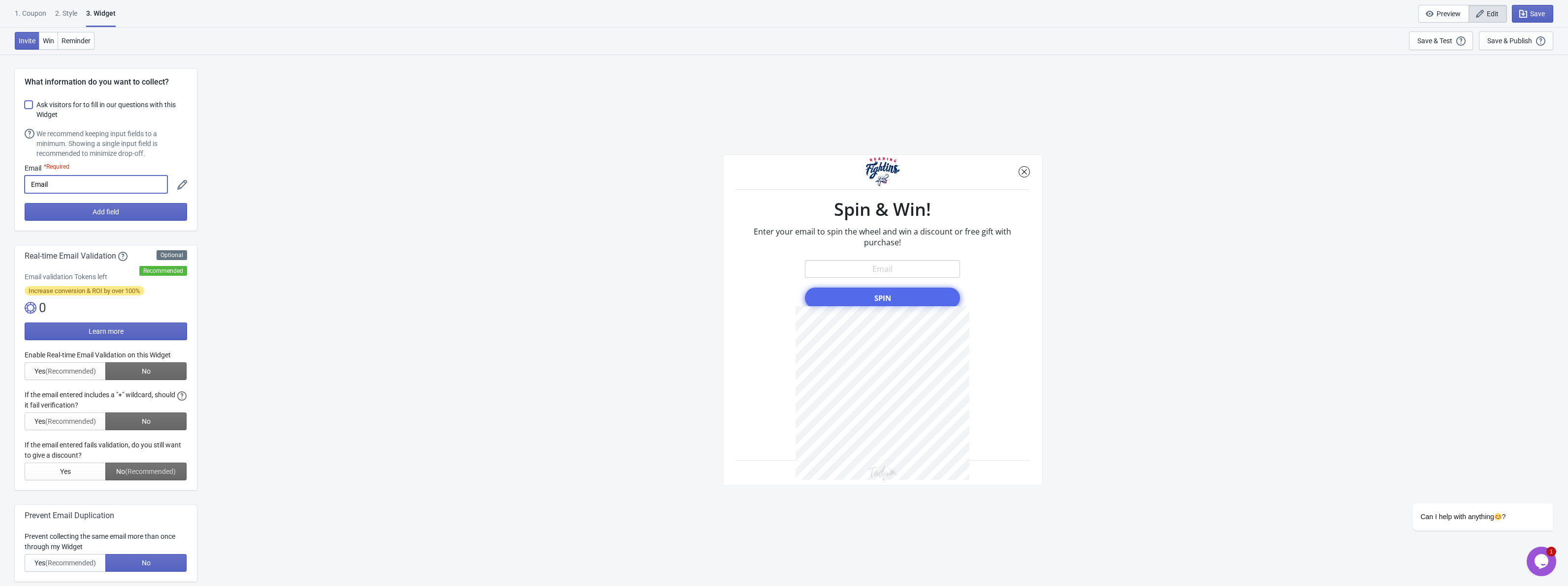
click at [25, 118] on input "Ask visitors for to fill in our questions with this Widget" at bounding box center [25, 110] width 1 height 17
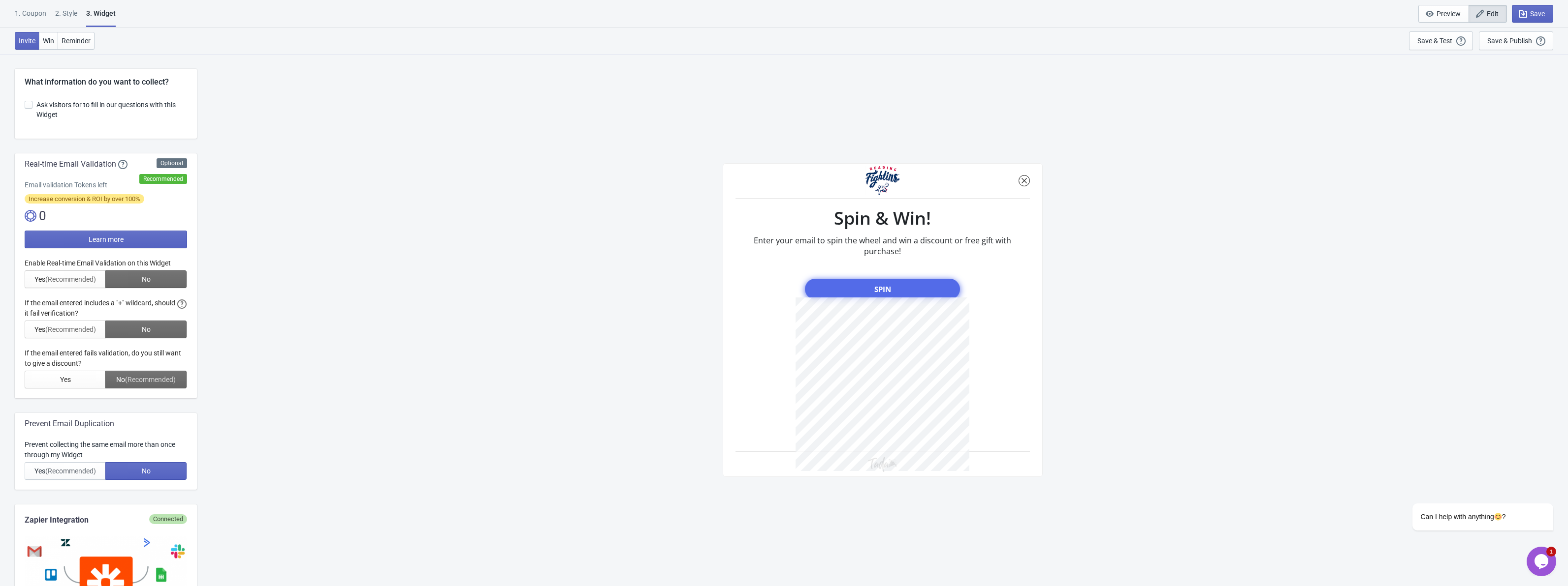
click at [61, 112] on span "Ask visitors for to fill in our questions with this Widget" at bounding box center [112, 110] width 151 height 19
click at [25, 112] on input "Ask visitors for to fill in our questions with this Widget" at bounding box center [25, 110] width 1 height 17
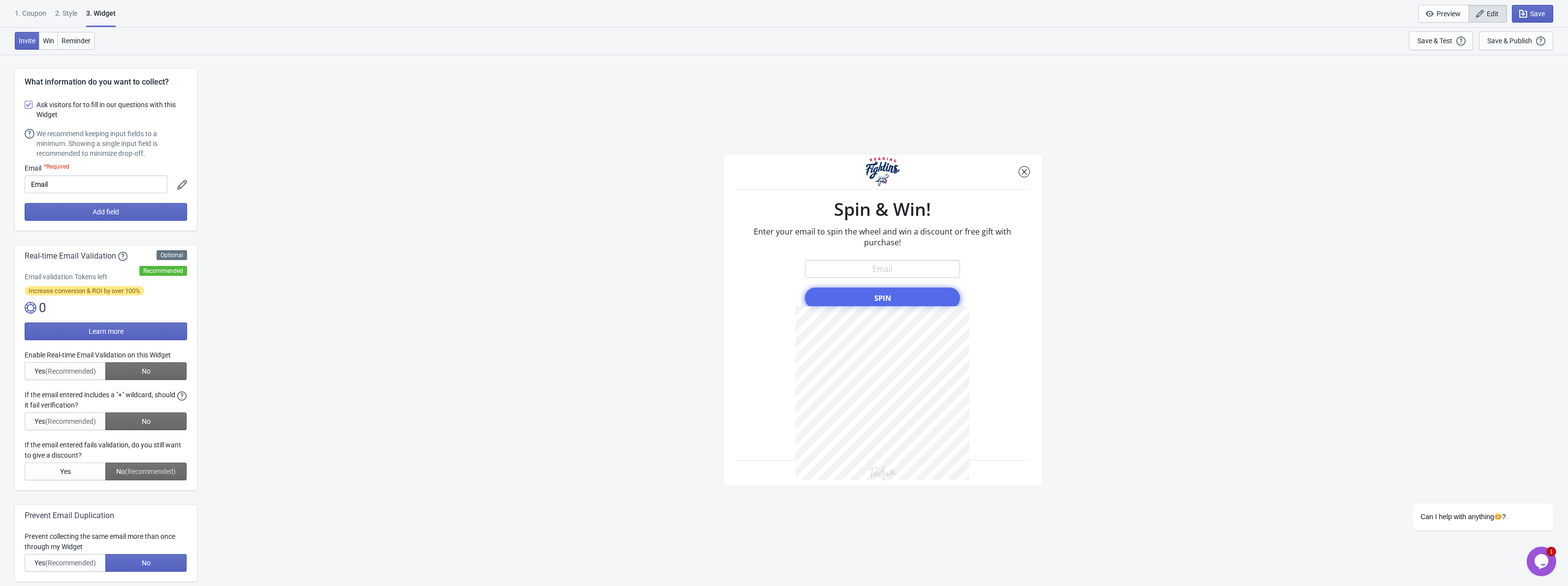
click at [62, 107] on span "Ask visitors for to fill in our questions with this Widget" at bounding box center [112, 110] width 151 height 19
click at [25, 107] on input "Ask visitors for to fill in our questions with this Widget" at bounding box center [25, 110] width 1 height 17
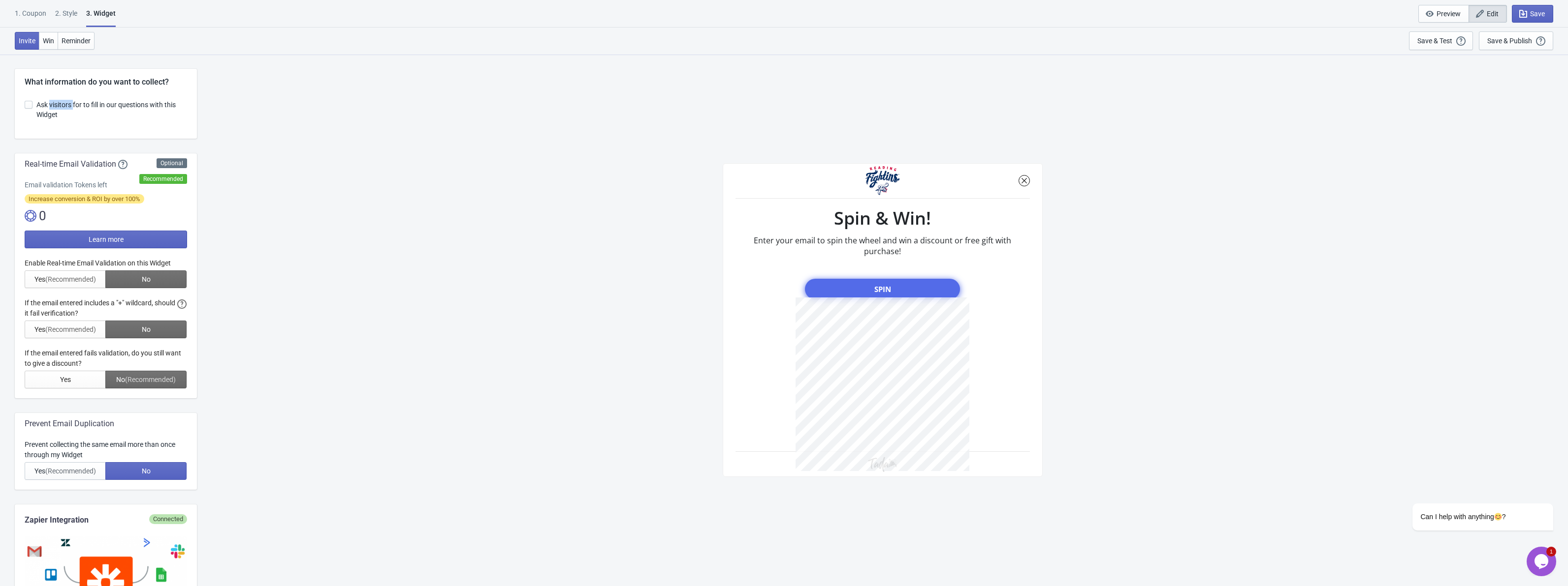
click at [62, 107] on span "Ask visitors for to fill in our questions with this Widget" at bounding box center [112, 110] width 151 height 19
click at [25, 107] on input "Ask visitors for to fill in our questions with this Widget" at bounding box center [25, 110] width 1 height 17
checkbox input "true"
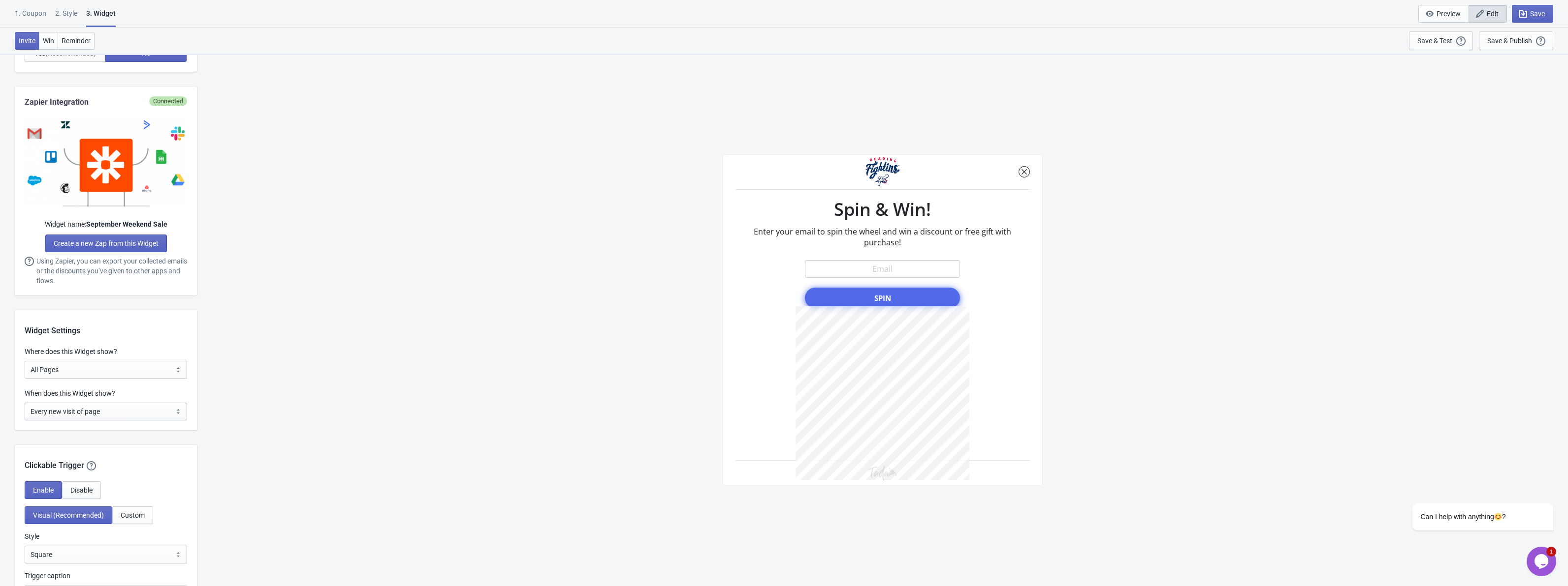
scroll to position [689, 0]
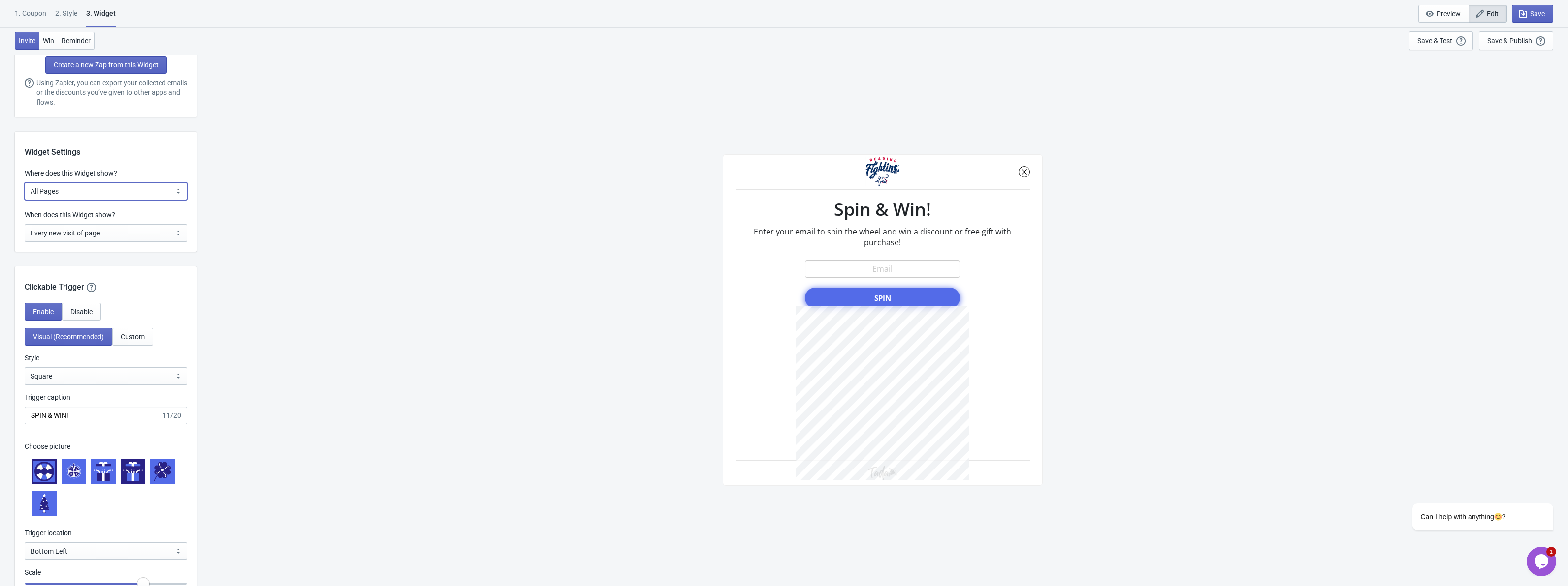
click at [125, 199] on select "All Pages All Product Pages All Blog Pages All Static Pages Specific Product(s)…" at bounding box center [106, 191] width 162 height 17
click at [126, 192] on select "All Pages All Product Pages All Blog Pages All Static Pages Specific Product(s)…" at bounding box center [106, 191] width 162 height 17
click at [135, 244] on div "When does this Widget show? Every new visit of page Once every period of time O…" at bounding box center [105, 232] width 182 height 42
click at [135, 234] on select "Every new visit of page Once every period of time Once per visitor session (Rec…" at bounding box center [106, 232] width 162 height 17
click at [25, 224] on select "Every new visit of page Once every period of time Once per visitor session (Rec…" at bounding box center [106, 232] width 162 height 17
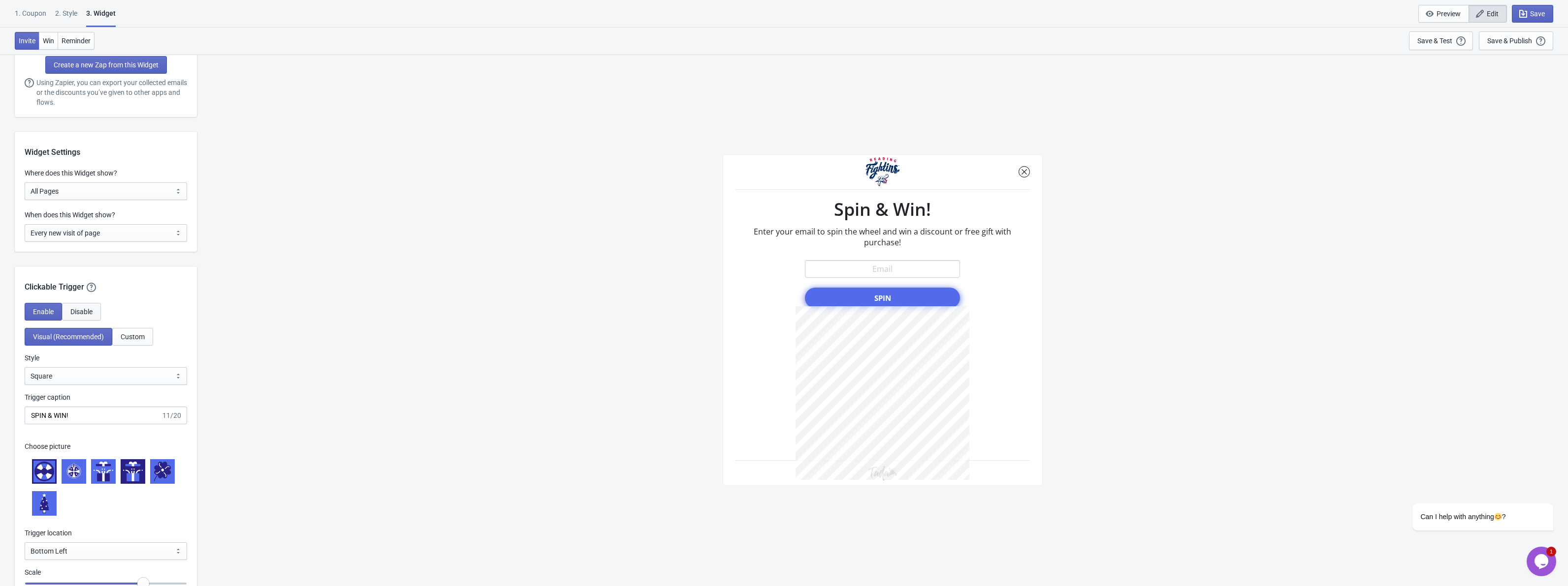
click at [73, 313] on span "Disable" at bounding box center [81, 311] width 22 height 8
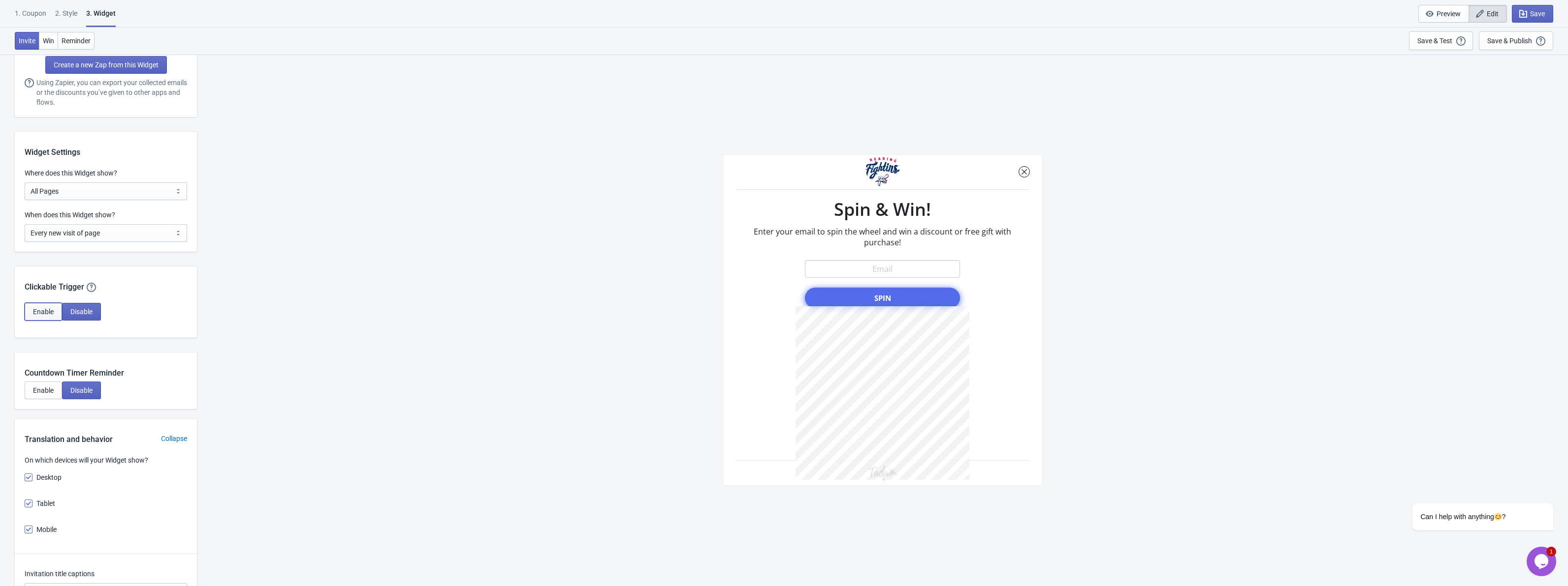
click at [53, 312] on span "Enable" at bounding box center [43, 311] width 21 height 8
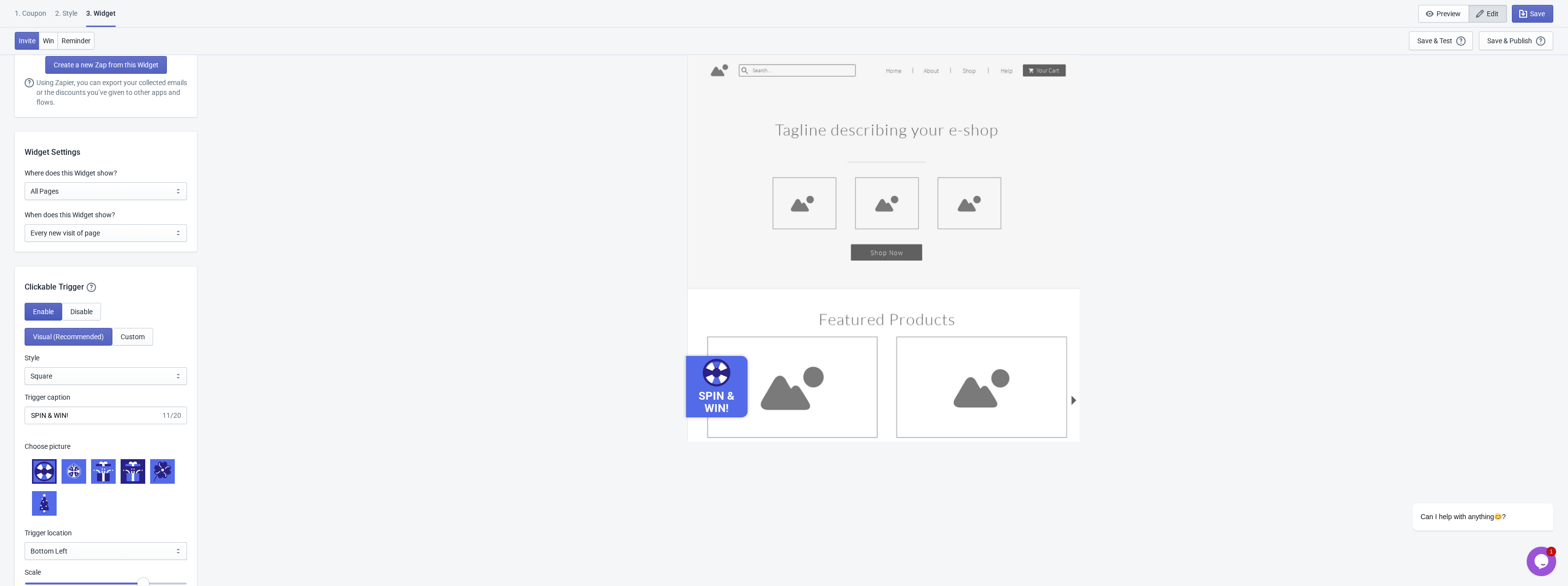
click at [57, 310] on button "Enable" at bounding box center [43, 311] width 37 height 17
click at [100, 309] on button "Disable" at bounding box center [82, 311] width 38 height 17
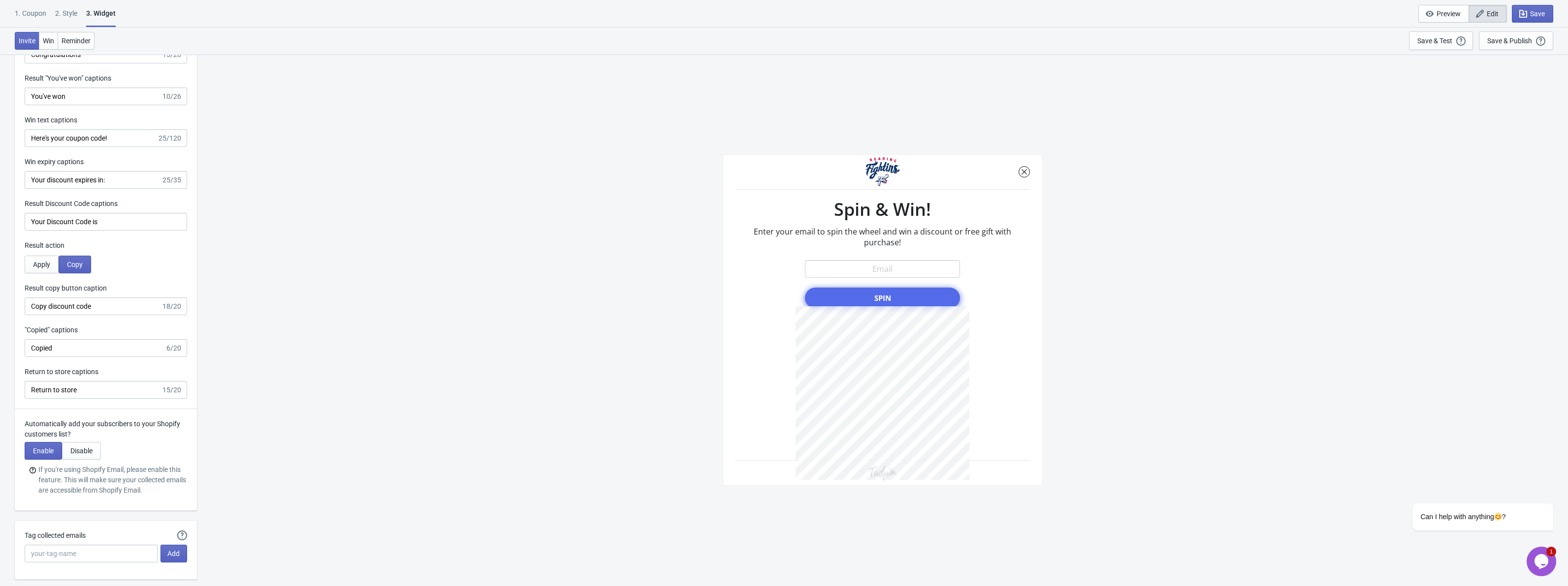
scroll to position [1721, 0]
click at [46, 450] on span "Enable" at bounding box center [43, 450] width 21 height 8
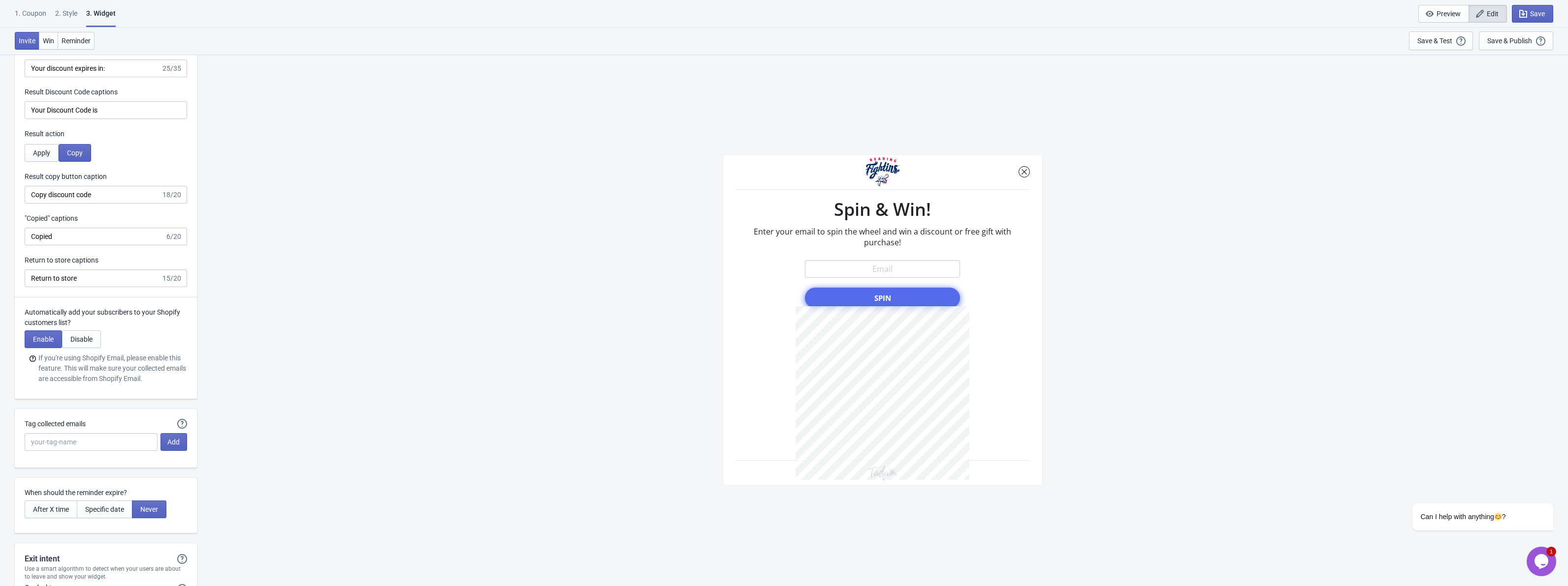
scroll to position [1868, 0]
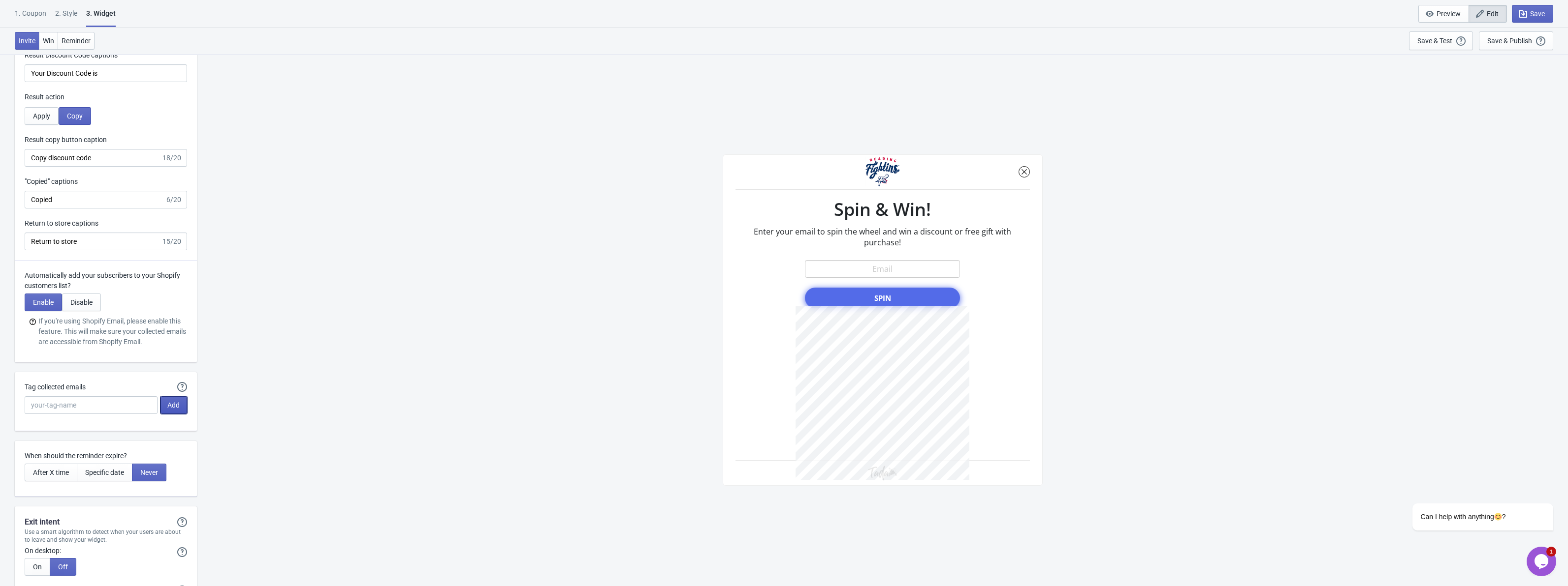
click at [169, 404] on span "Add" at bounding box center [173, 405] width 12 height 8
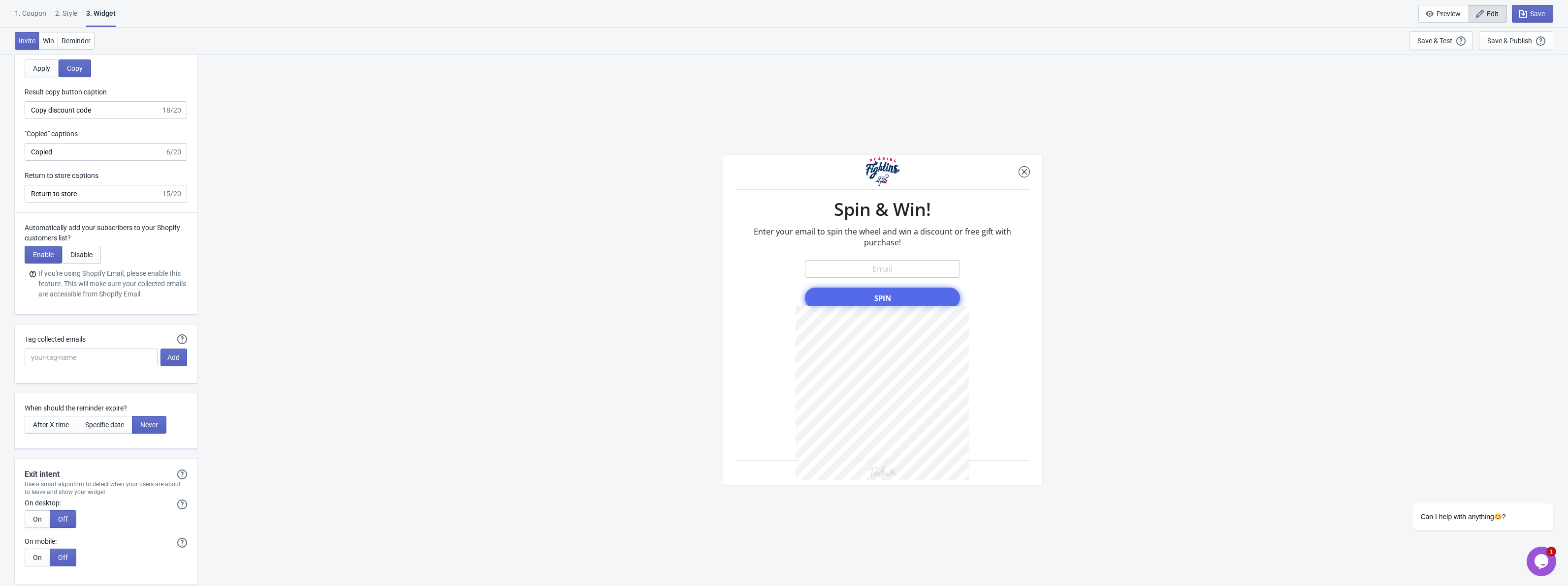
scroll to position [1918, 0]
click at [118, 409] on p "When should the reminder expire?" at bounding box center [106, 406] width 162 height 11
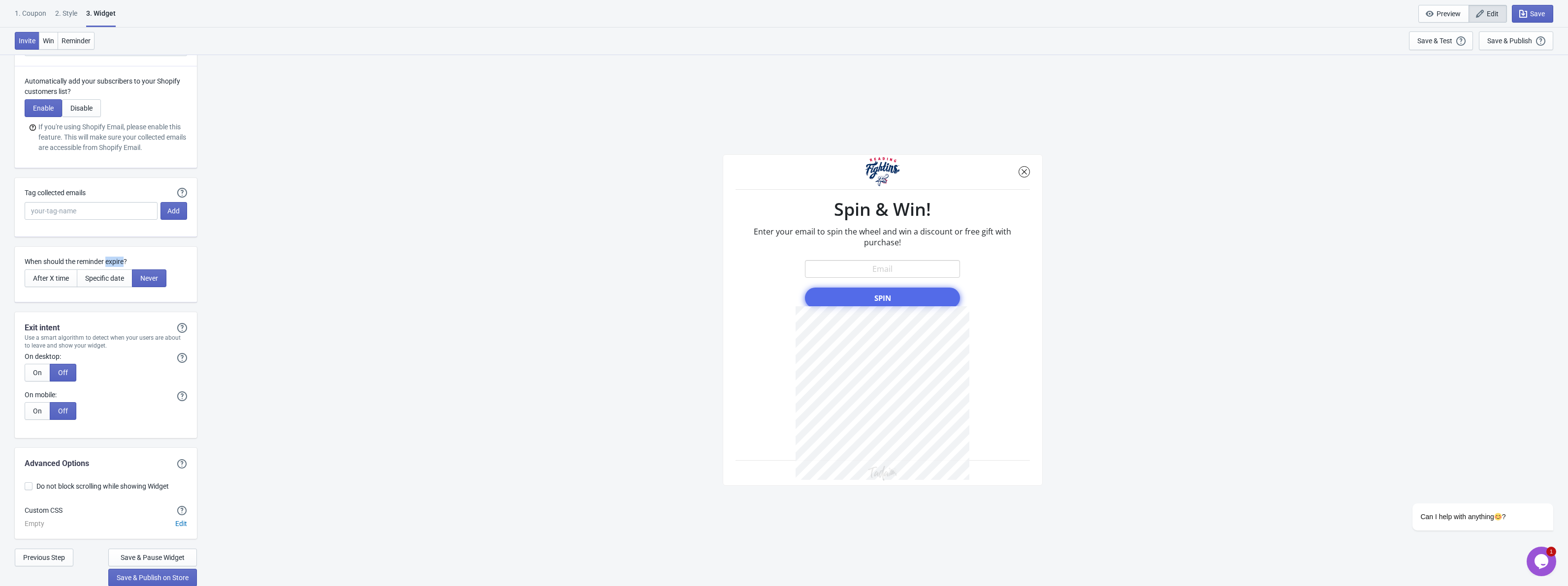
scroll to position [2063, 0]
click at [146, 576] on span "Save & Publish on Store" at bounding box center [152, 577] width 72 height 8
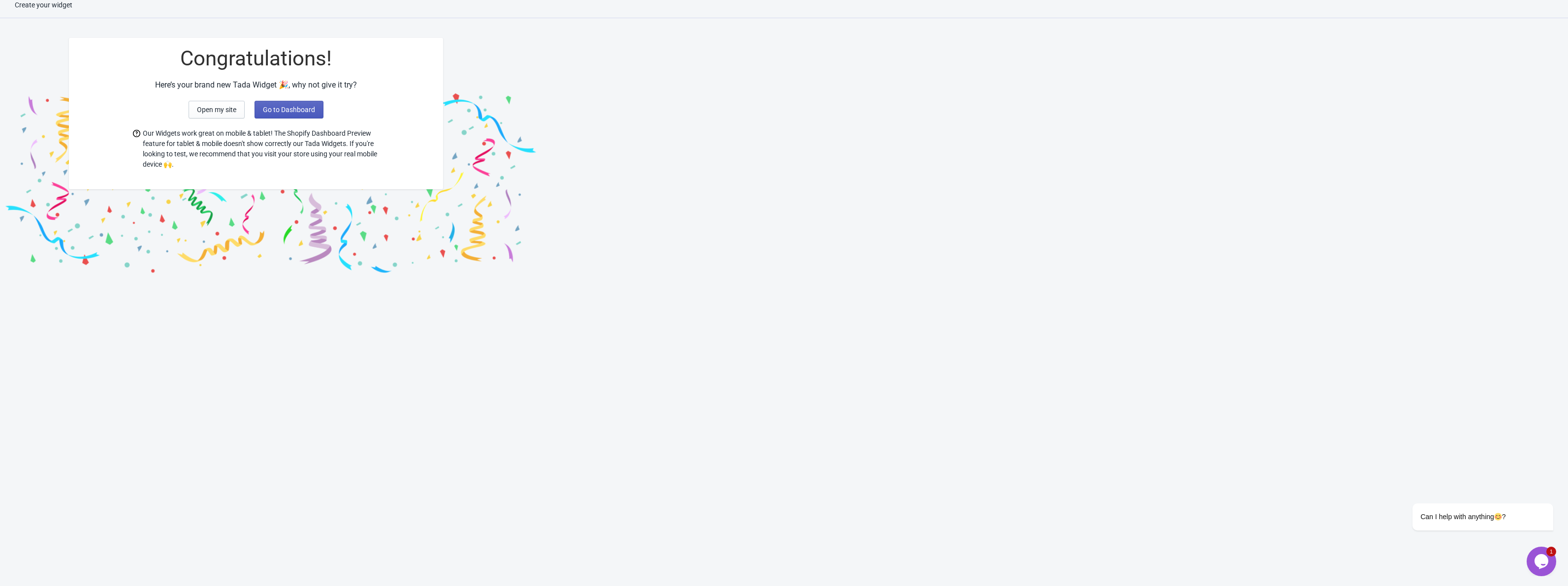
click at [287, 110] on span "Go to Dashboard" at bounding box center [288, 110] width 52 height 8
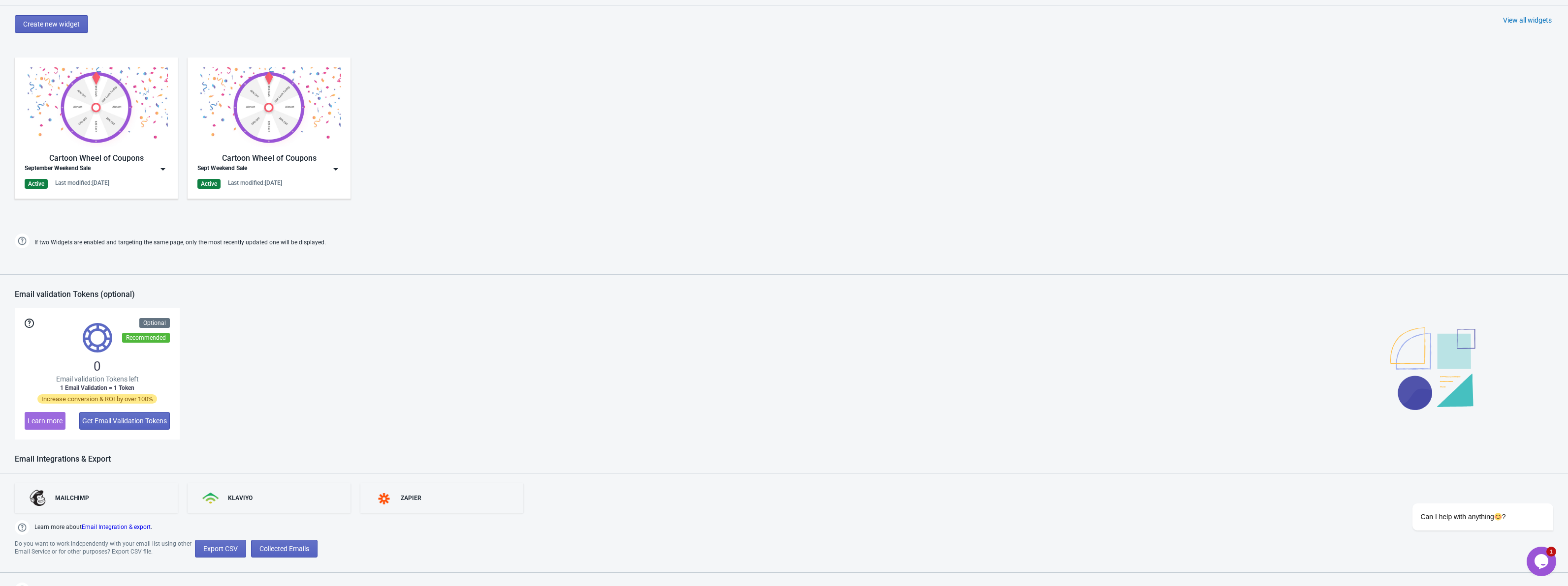
scroll to position [526, 0]
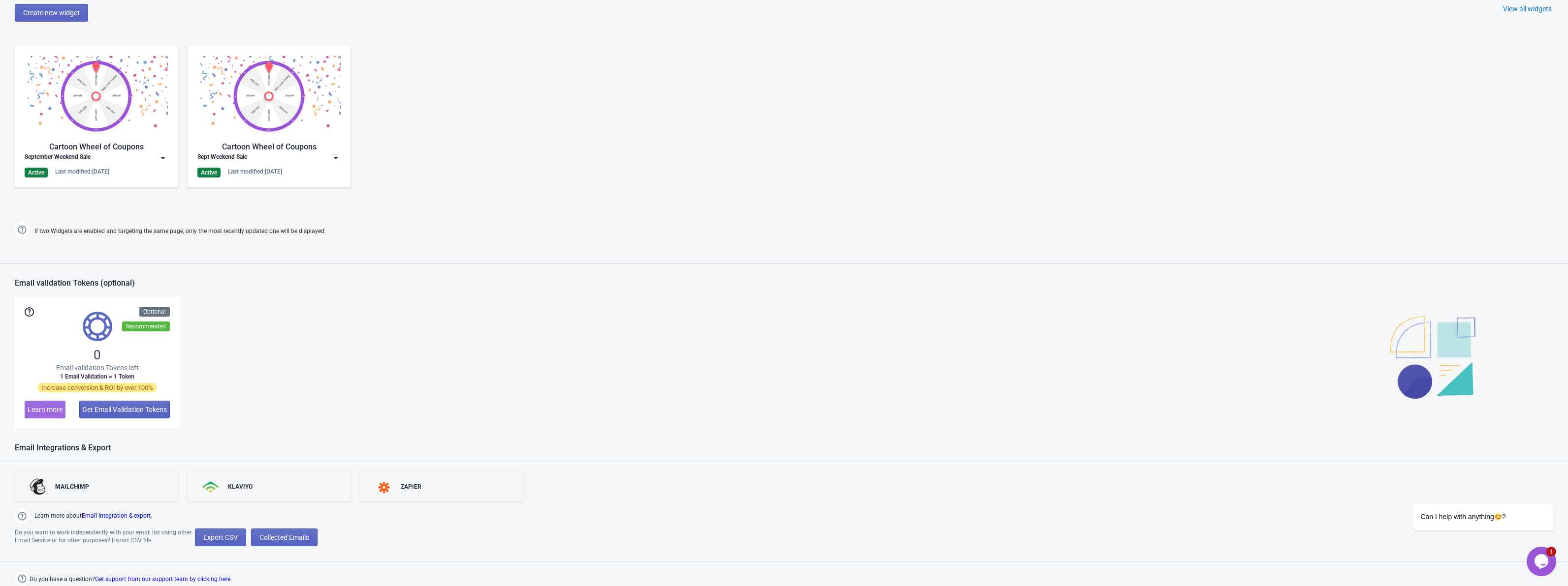
click at [117, 368] on span "Email validation Tokens left" at bounding box center [97, 368] width 83 height 10
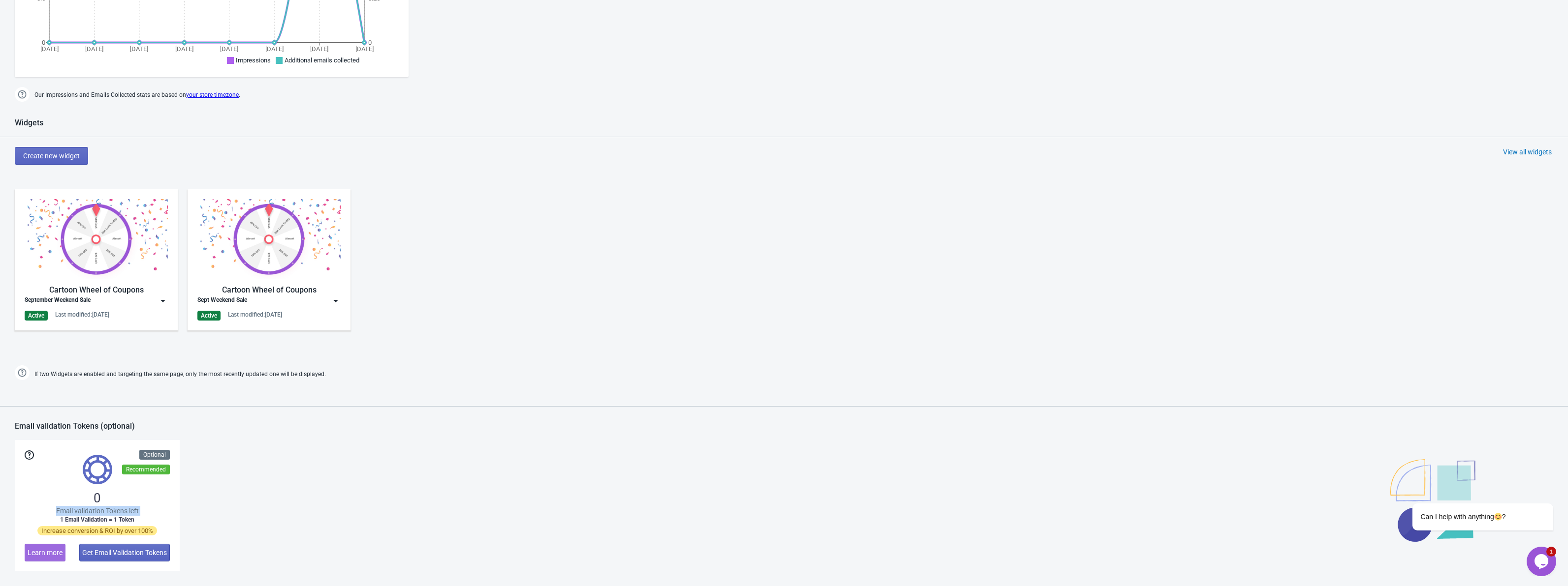
scroll to position [0, 0]
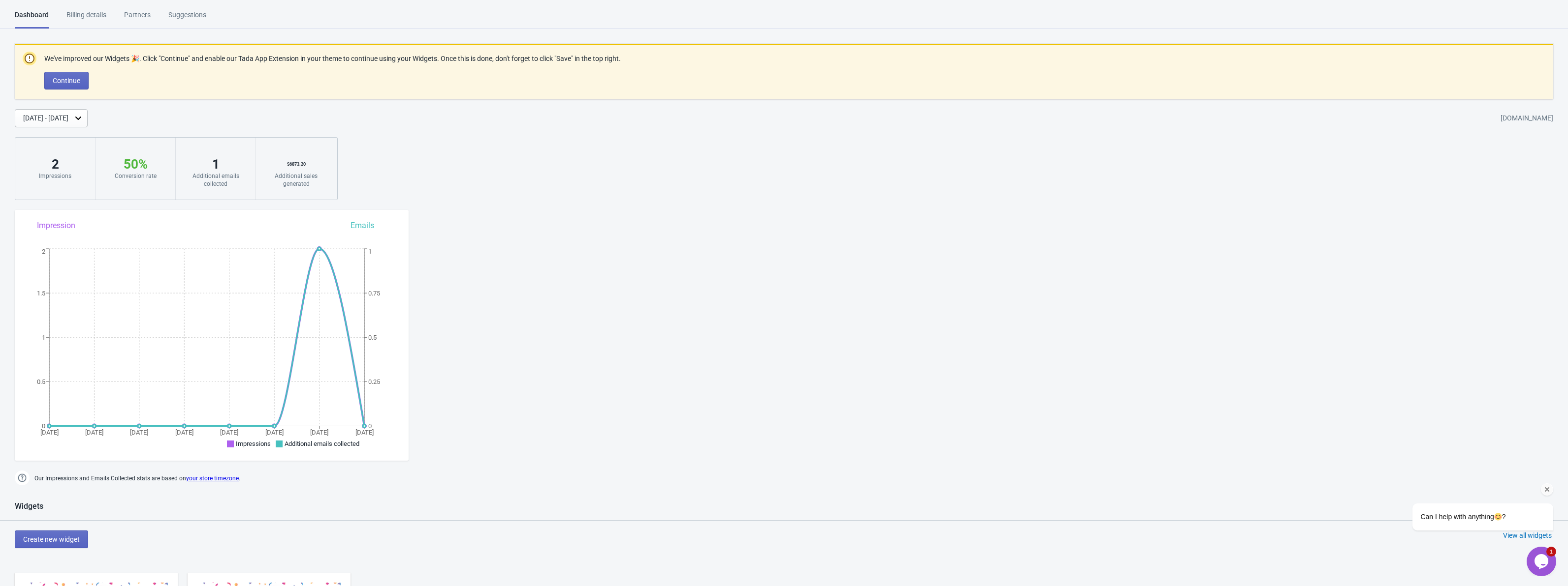
drag, startPoint x: 1478, startPoint y: 520, endPoint x: 2685, endPoint y: 601, distance: 1209.7
click at [1478, 520] on span "Can I help with anything ?" at bounding box center [1462, 517] width 86 height 8
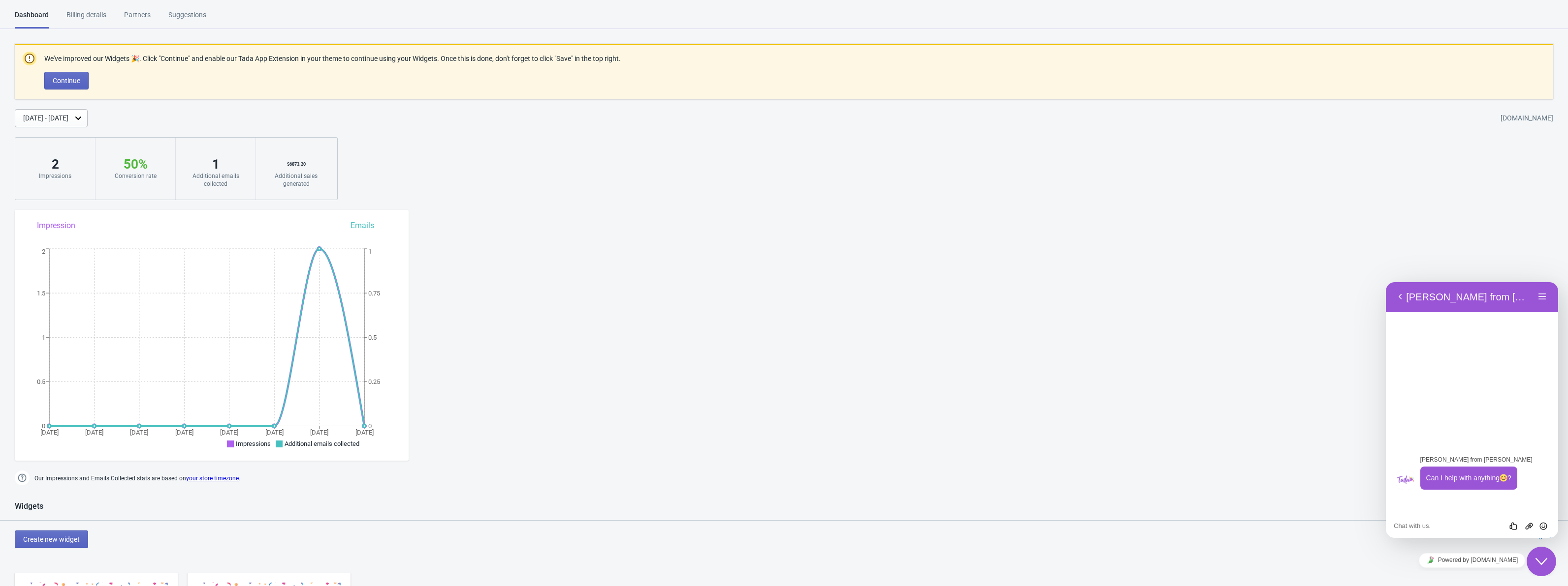
click at [1466, 525] on textarea at bounding box center [1471, 526] width 157 height 8
type textarea "my spin and win activation is live but not showing on my site."
click at [1546, 522] on icon "Send" at bounding box center [1542, 519] width 9 height 9
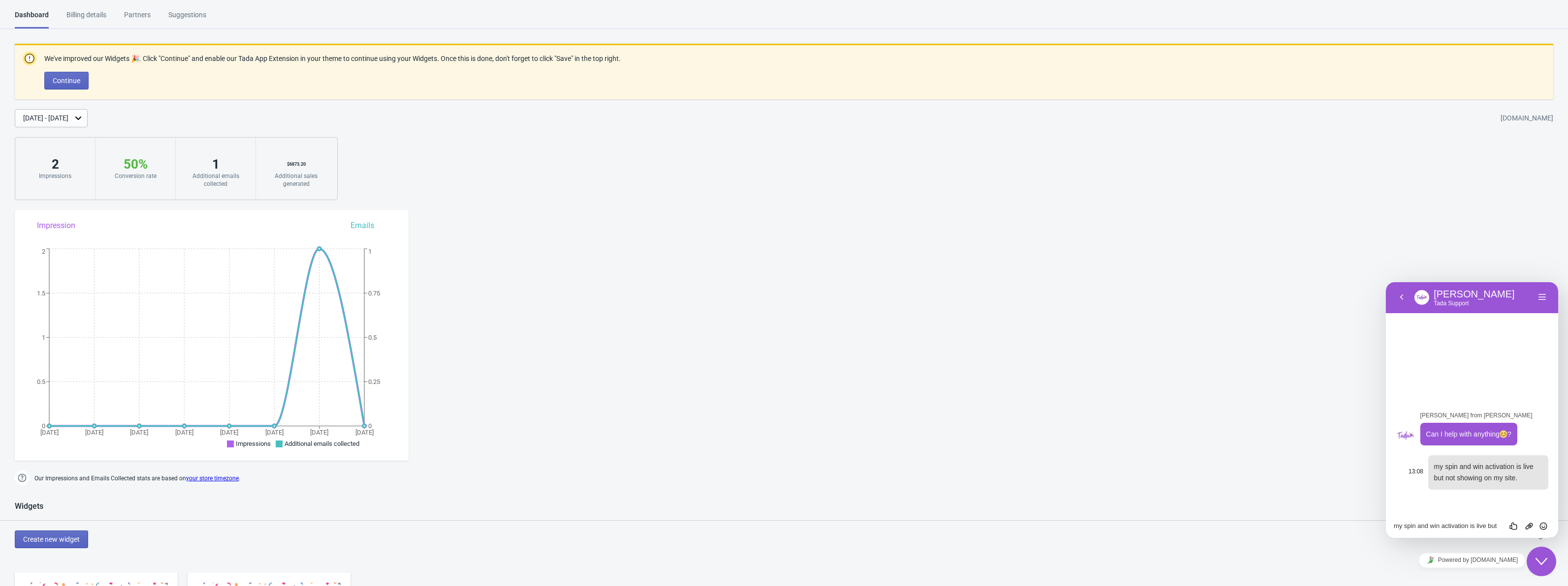
click at [1472, 486] on div "my spin and win activation is live but not showing on my site." at bounding box center [1487, 472] width 120 height 34
click at [1432, 523] on textarea "my spin and win activation is live but not showing on my site." at bounding box center [1471, 526] width 157 height 8
click at [81, 12] on div "Billing details" at bounding box center [86, 18] width 39 height 17
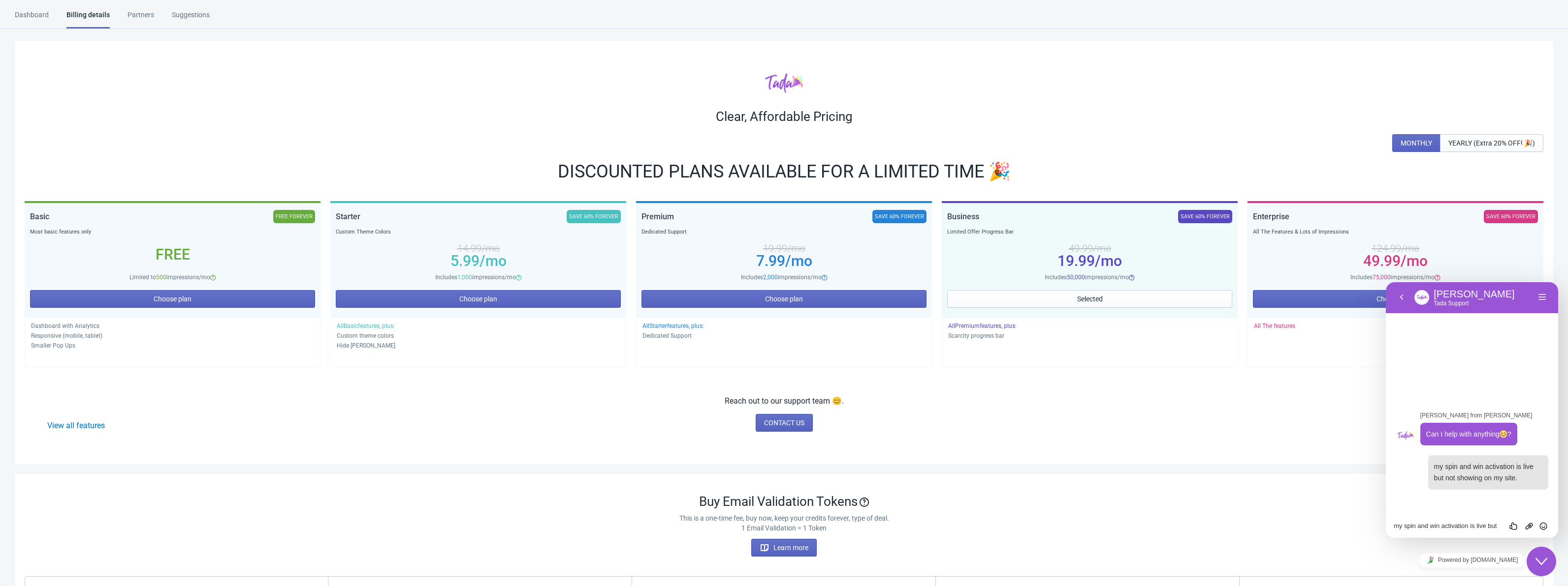
click at [970, 449] on div "Clear, Affordable Pricing MONTHLY YEARLY (Extra 20% OFF! 🎉) DISCOUNTED PLANS AV…" at bounding box center [784, 252] width 1538 height 424
click at [1543, 568] on button "Close Chat This icon closes the chat window." at bounding box center [1541, 561] width 30 height 30
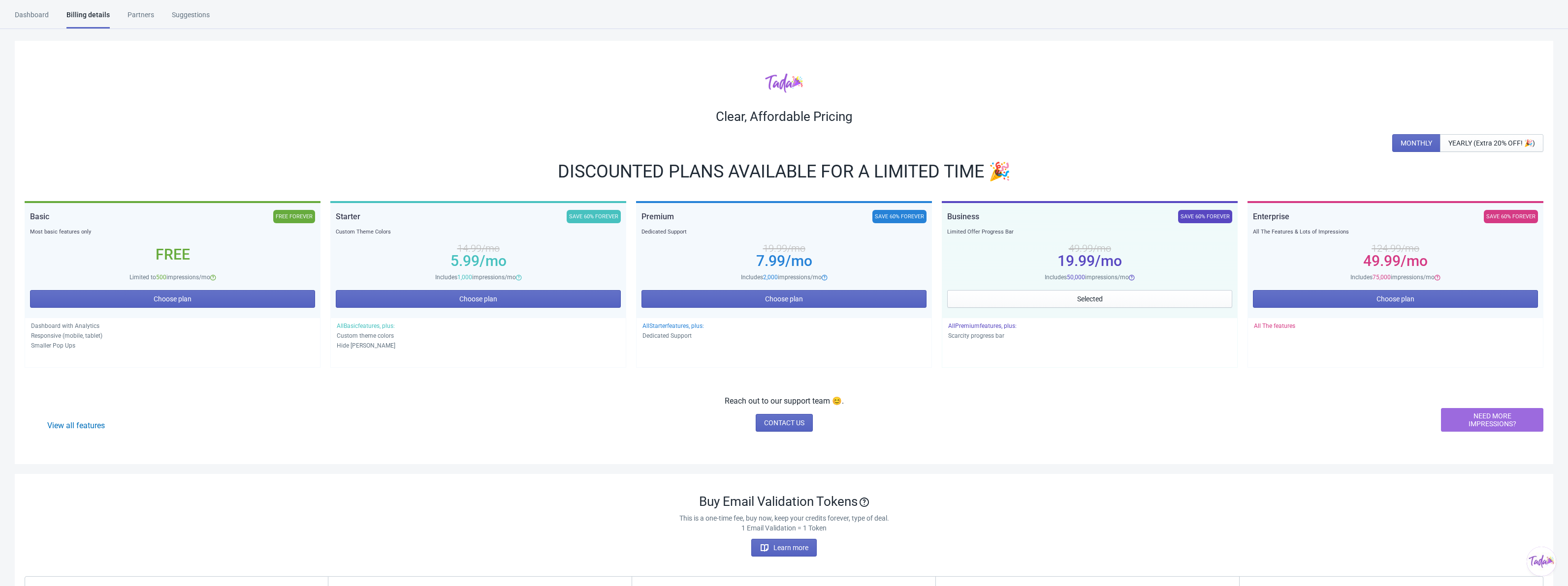
click at [132, 16] on div "Partners" at bounding box center [141, 18] width 27 height 17
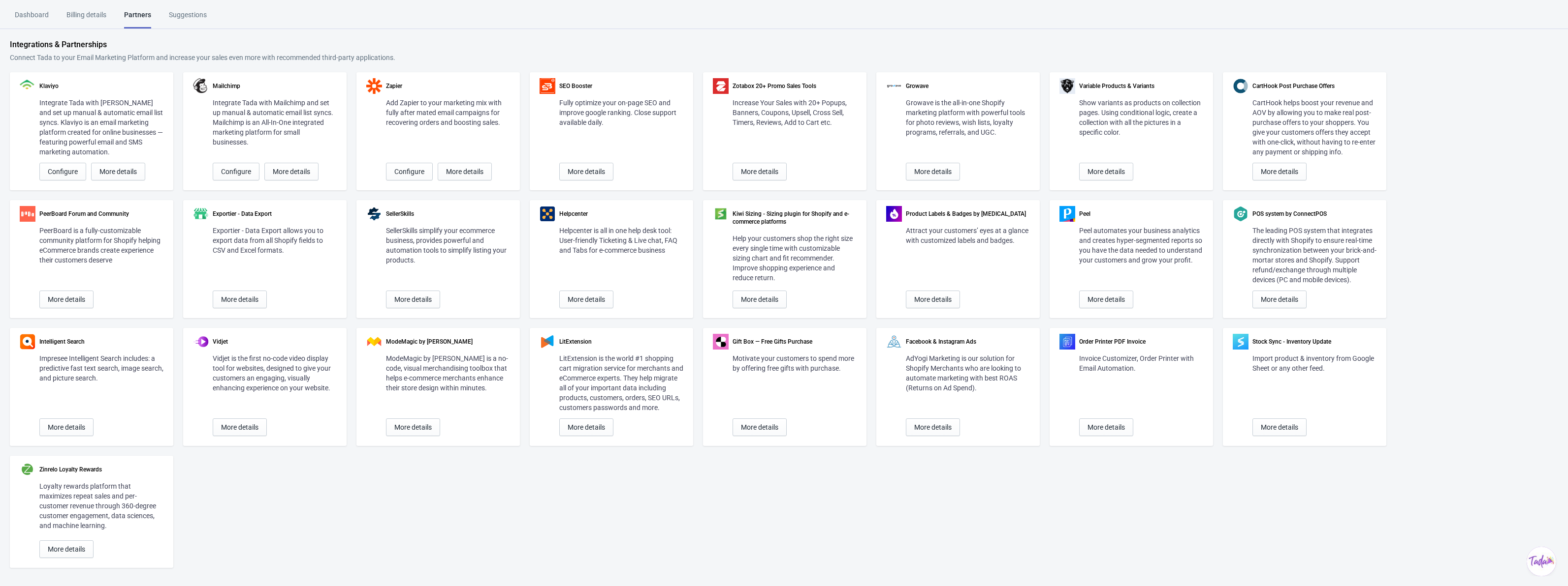
click at [185, 13] on div "Suggestions" at bounding box center [187, 18] width 37 height 17
click at [88, 11] on div "Billing details" at bounding box center [86, 18] width 39 height 17
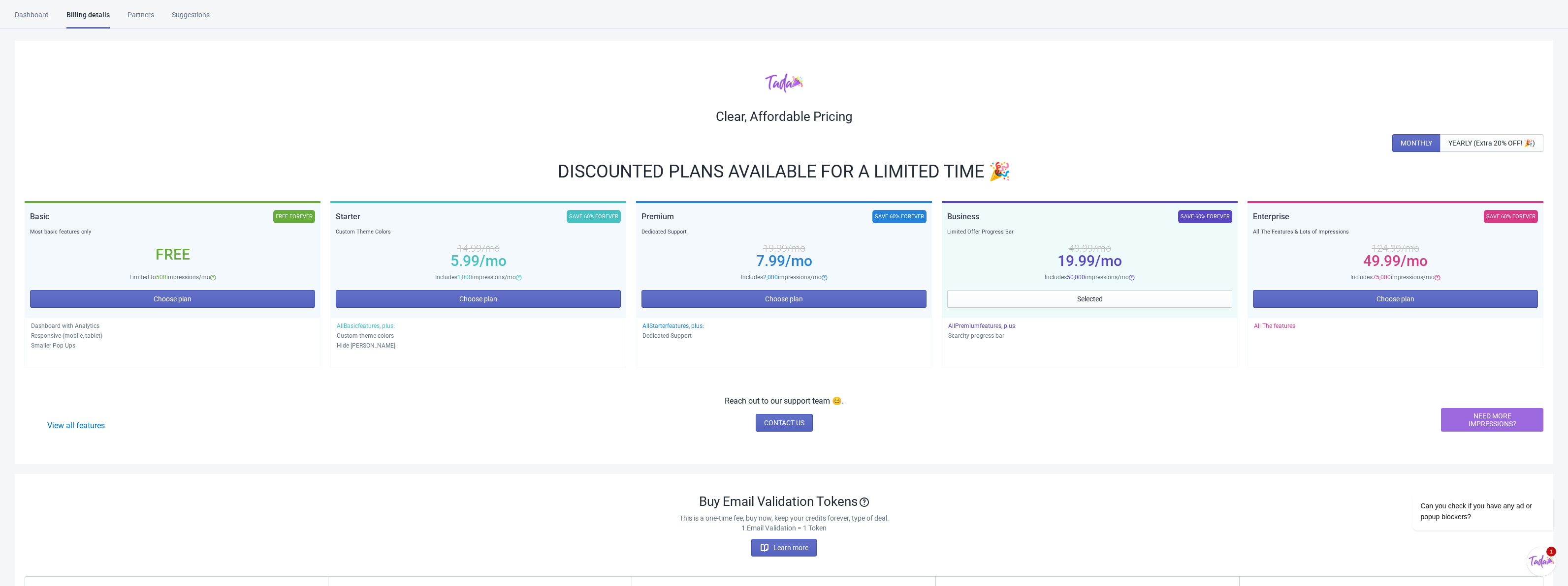
click at [1548, 565] on img "Chat widget" at bounding box center [1541, 561] width 30 height 30
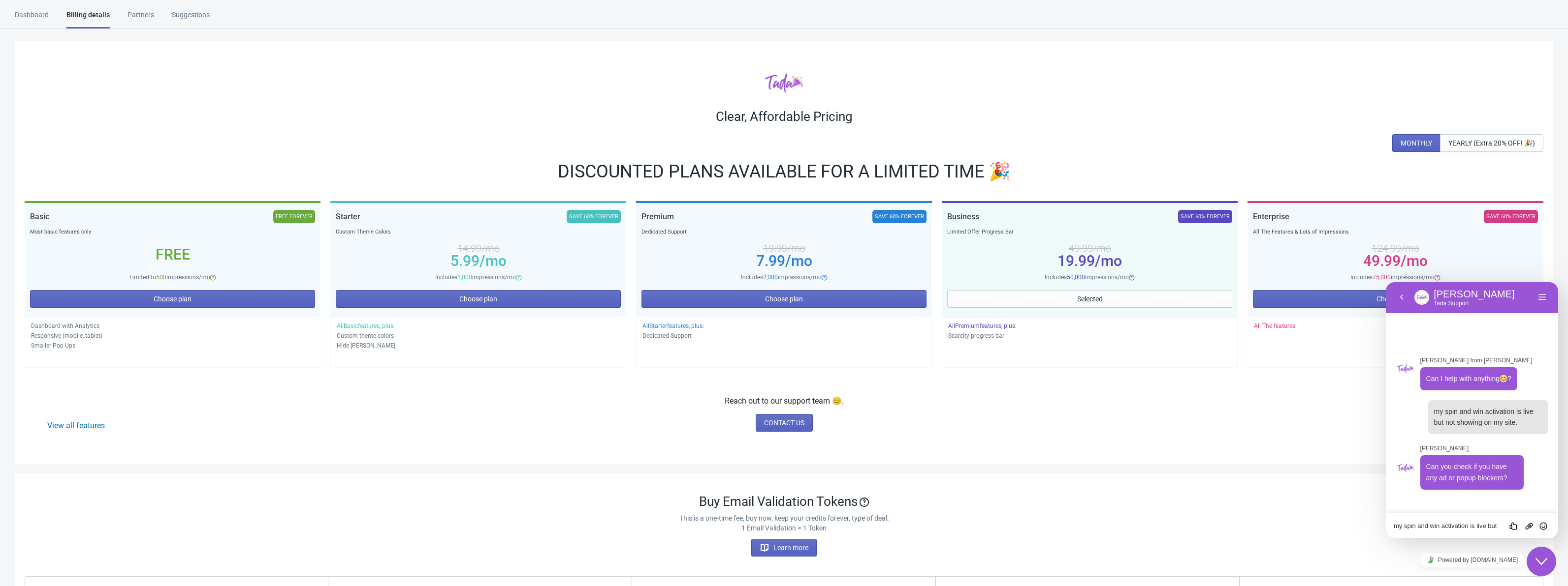
click at [1420, 528] on textarea "my spin and win activation is live but not showing on my site." at bounding box center [1471, 526] width 157 height 8
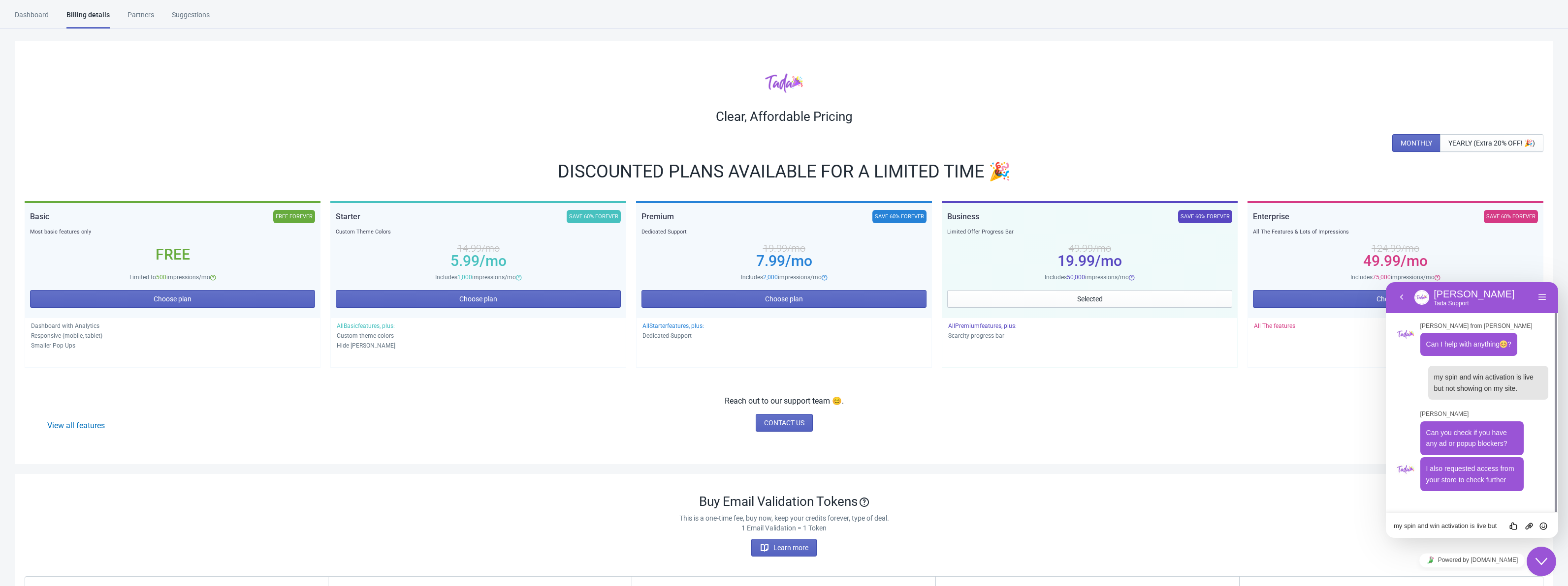
drag, startPoint x: 1917, startPoint y: 283, endPoint x: 1446, endPoint y: 524, distance: 529.1
click at [1446, 524] on textarea "my spin and win activation is live but not showing on my site." at bounding box center [1471, 526] width 157 height 8
type textarea "Y"
type textarea "e"
type textarea "Y"
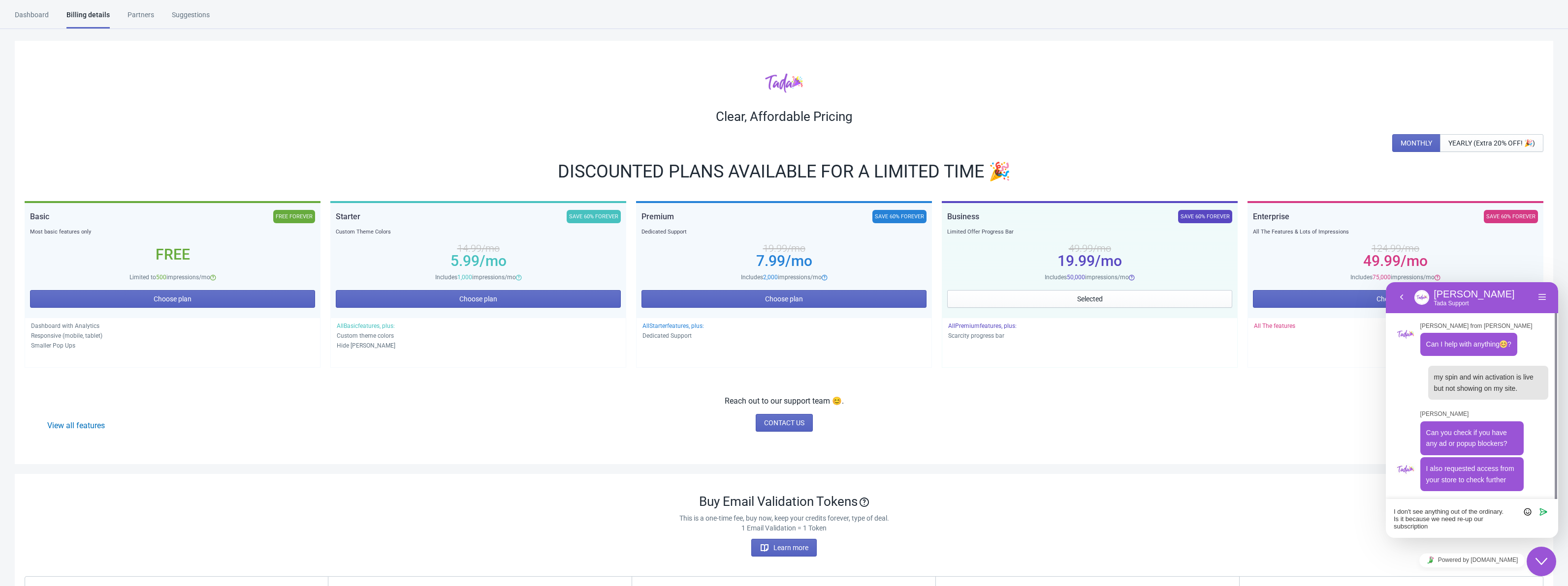
type textarea "I don't see anything out of the ordinary. Is it because we need re-up our subsc…"
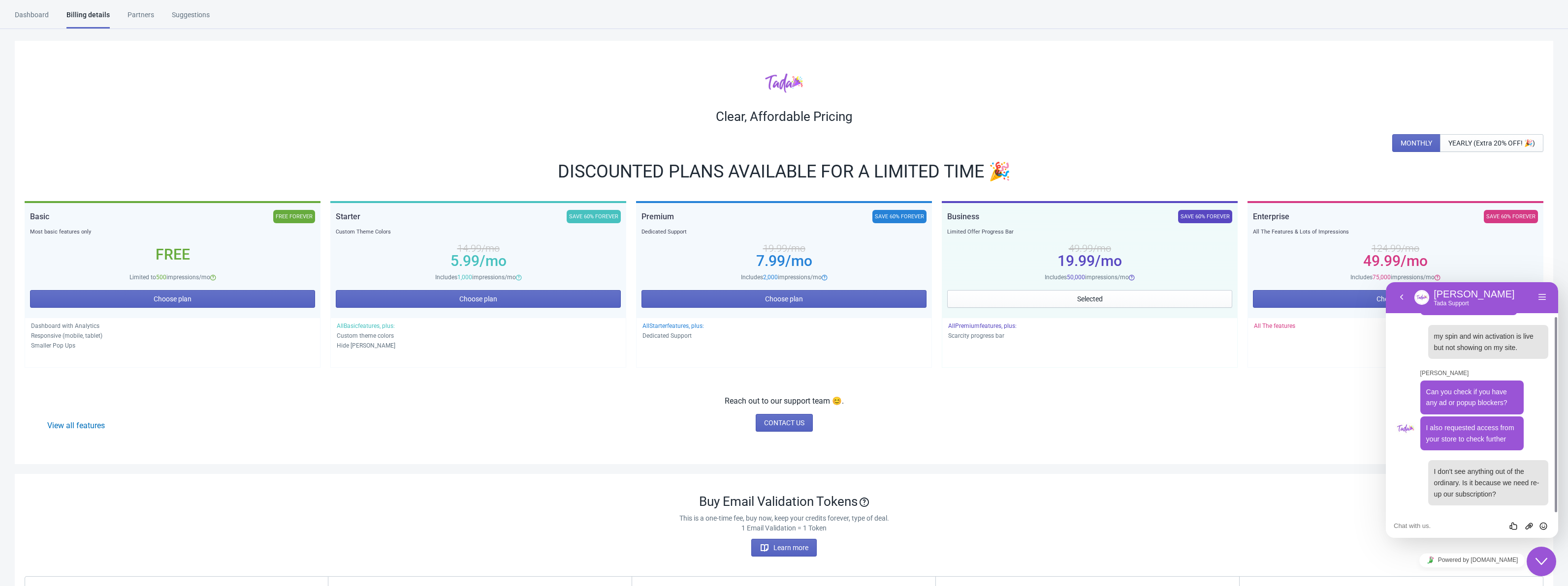
click at [1445, 522] on div "Rate this chat Upload File Insert emoji" at bounding box center [1471, 525] width 157 height 9
click at [1445, 525] on textarea at bounding box center [1471, 526] width 157 height 8
type textarea "It seems to be working now. Sorry for the pain."
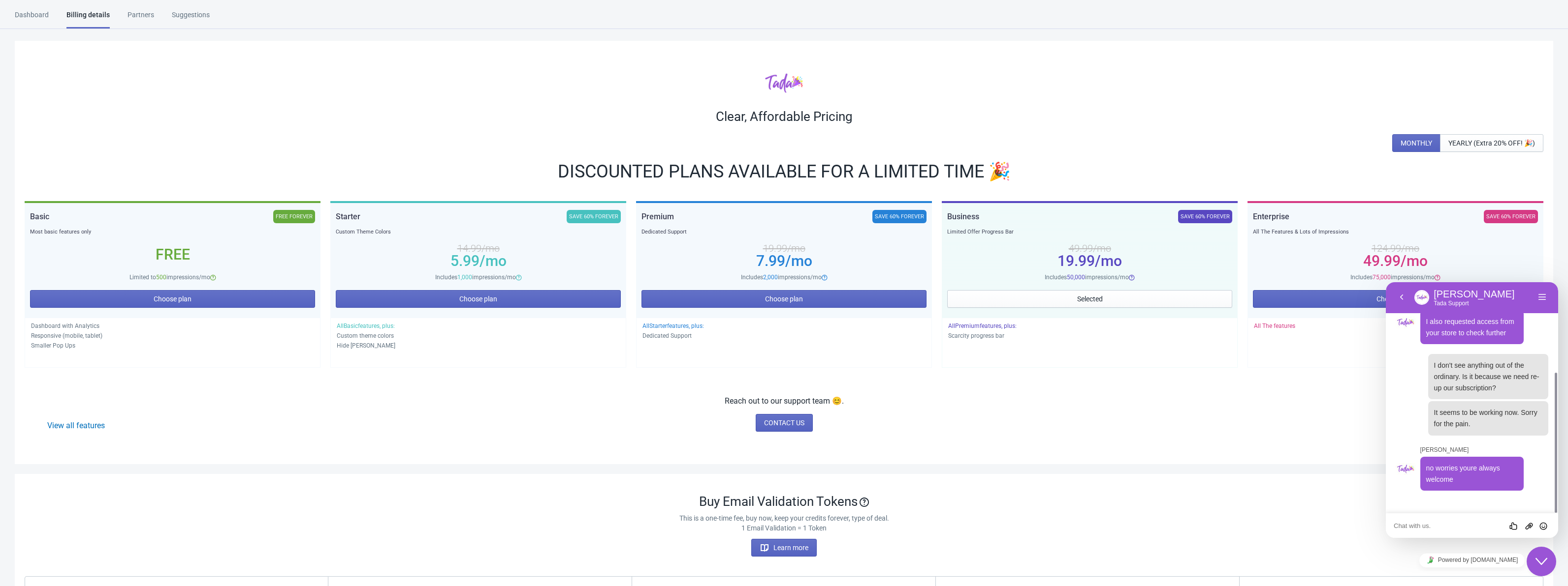
scroll to position [133, 0]
